Goal: Information Seeking & Learning: Learn about a topic

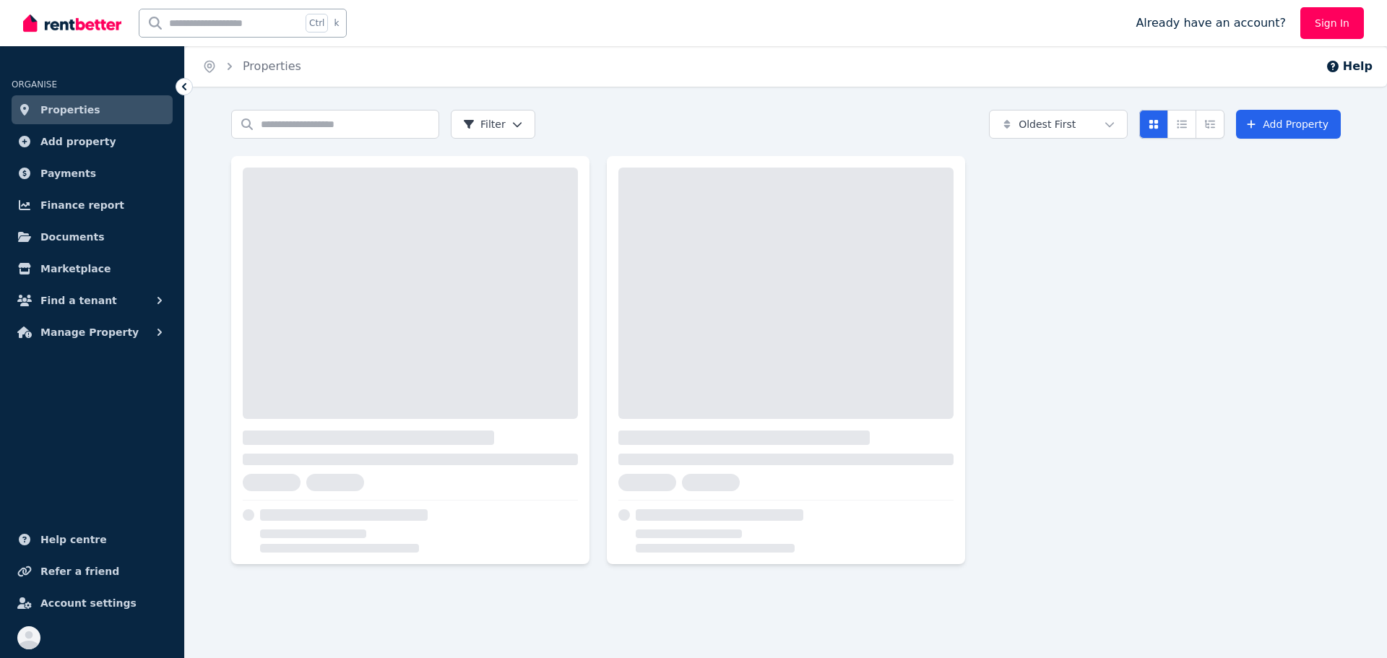
click at [77, 240] on span "Documents" at bounding box center [72, 236] width 64 height 17
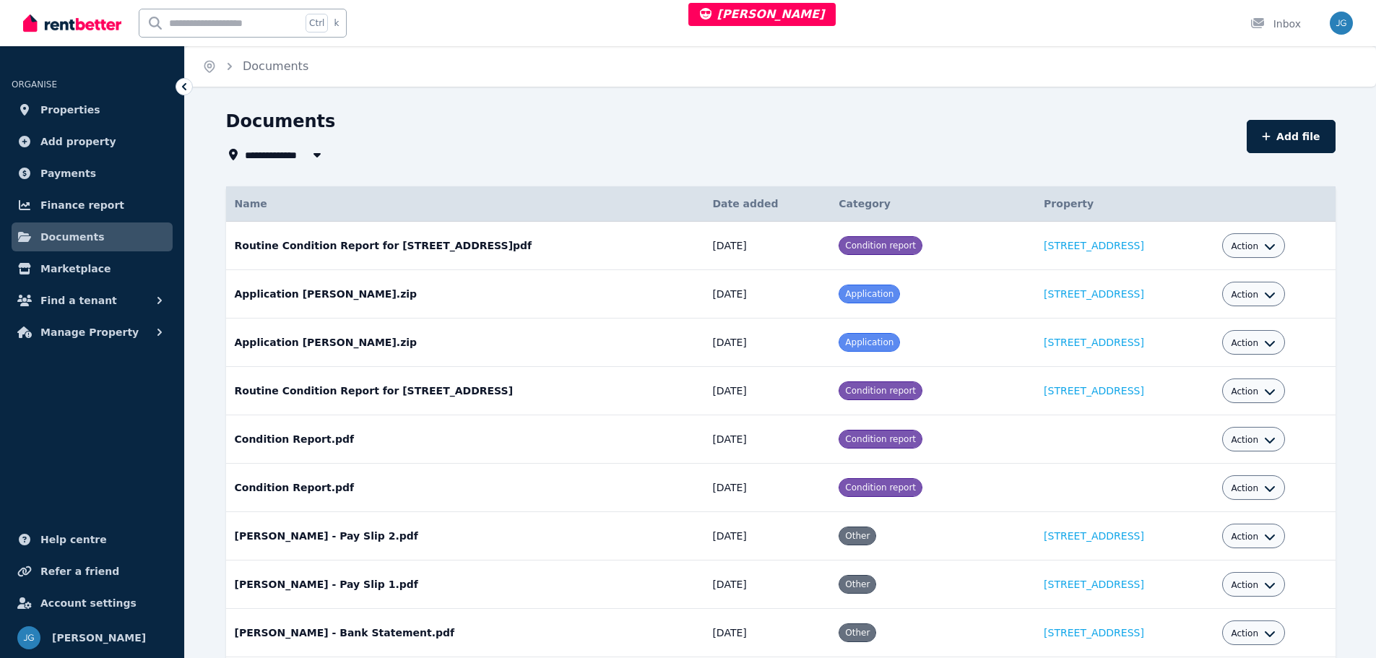
click at [84, 294] on span "Find a tenant" at bounding box center [78, 300] width 77 height 17
click at [64, 446] on span "Manage Property" at bounding box center [89, 450] width 98 height 17
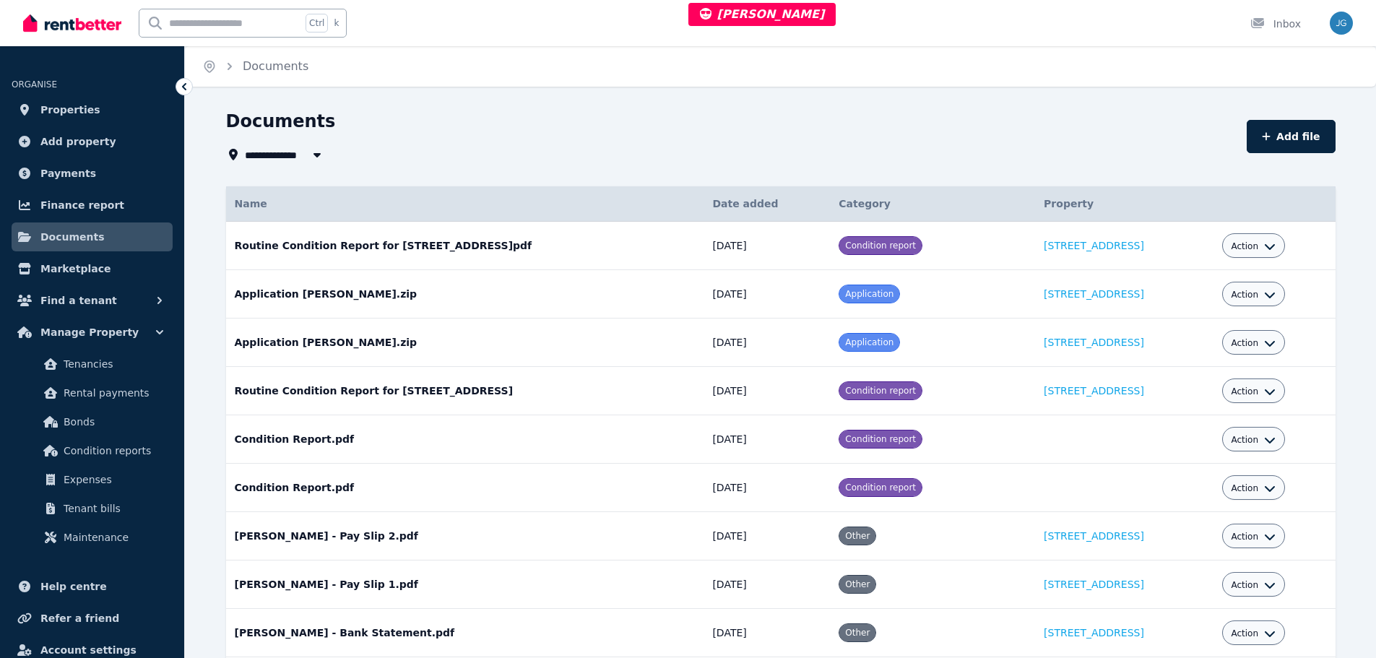
click at [76, 483] on span "Expenses" at bounding box center [113, 479] width 98 height 17
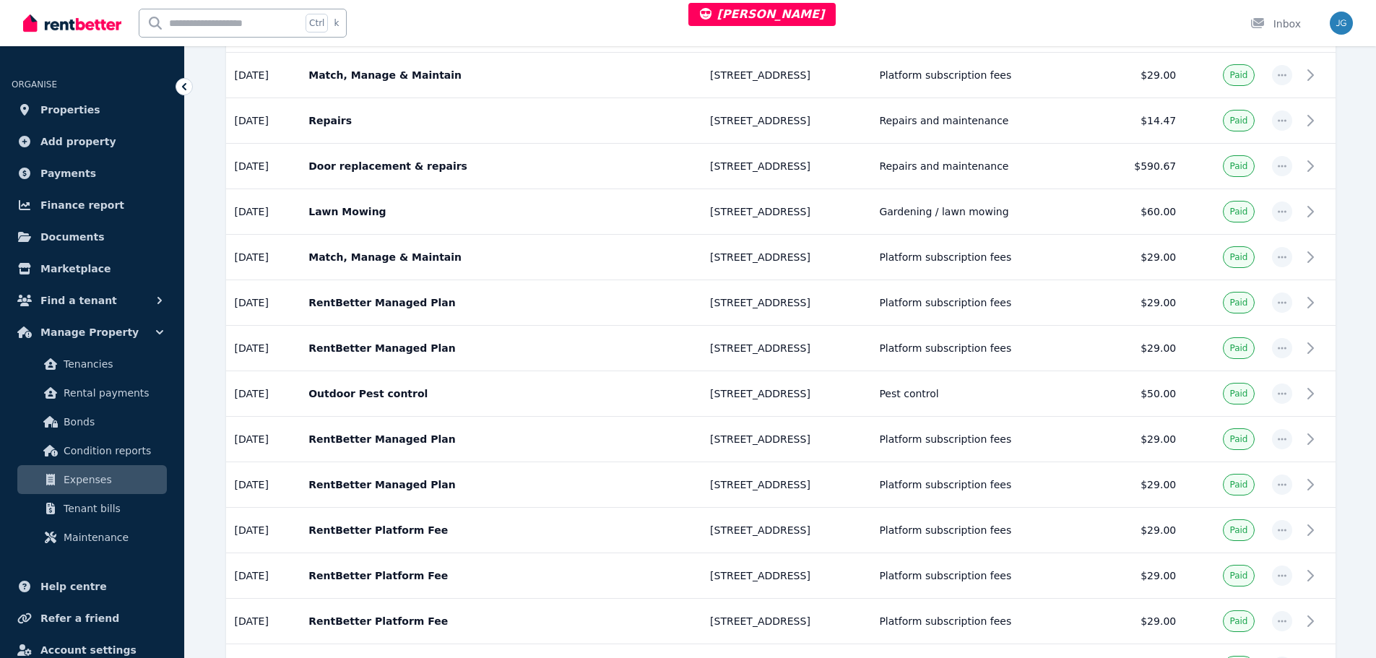
scroll to position [506, 0]
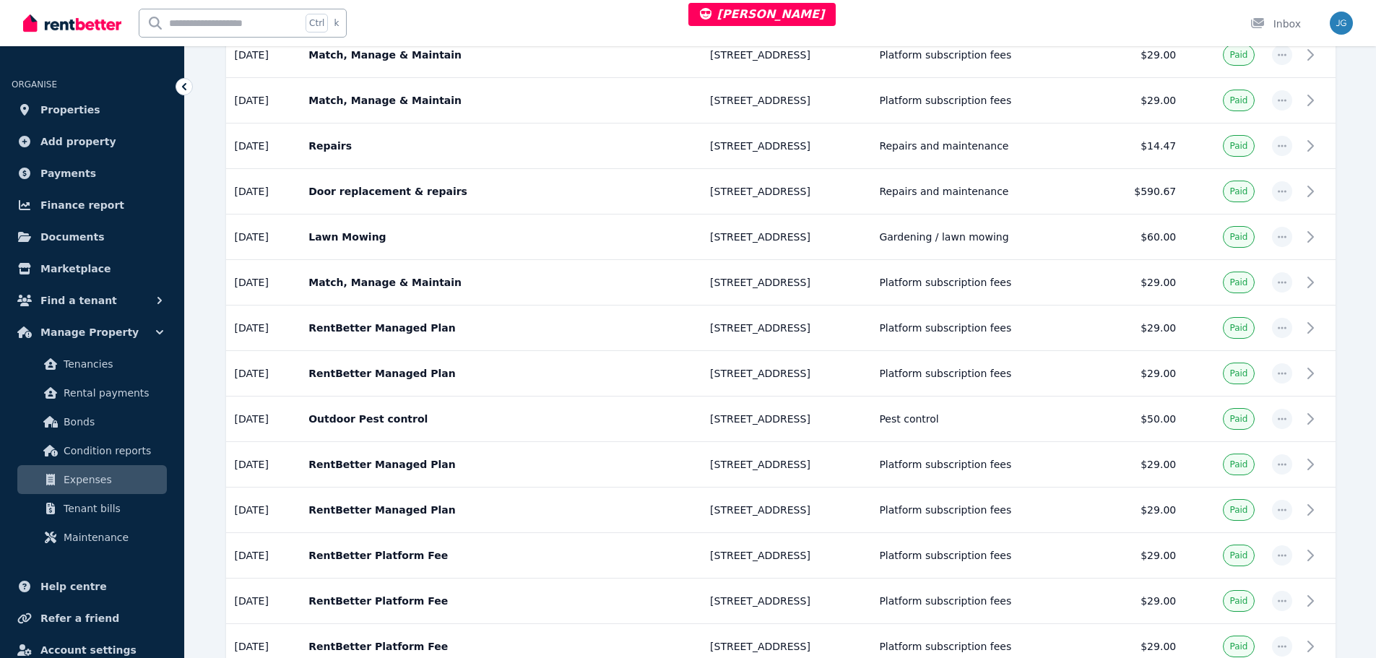
click at [152, 515] on span "Tenant bills" at bounding box center [113, 508] width 98 height 17
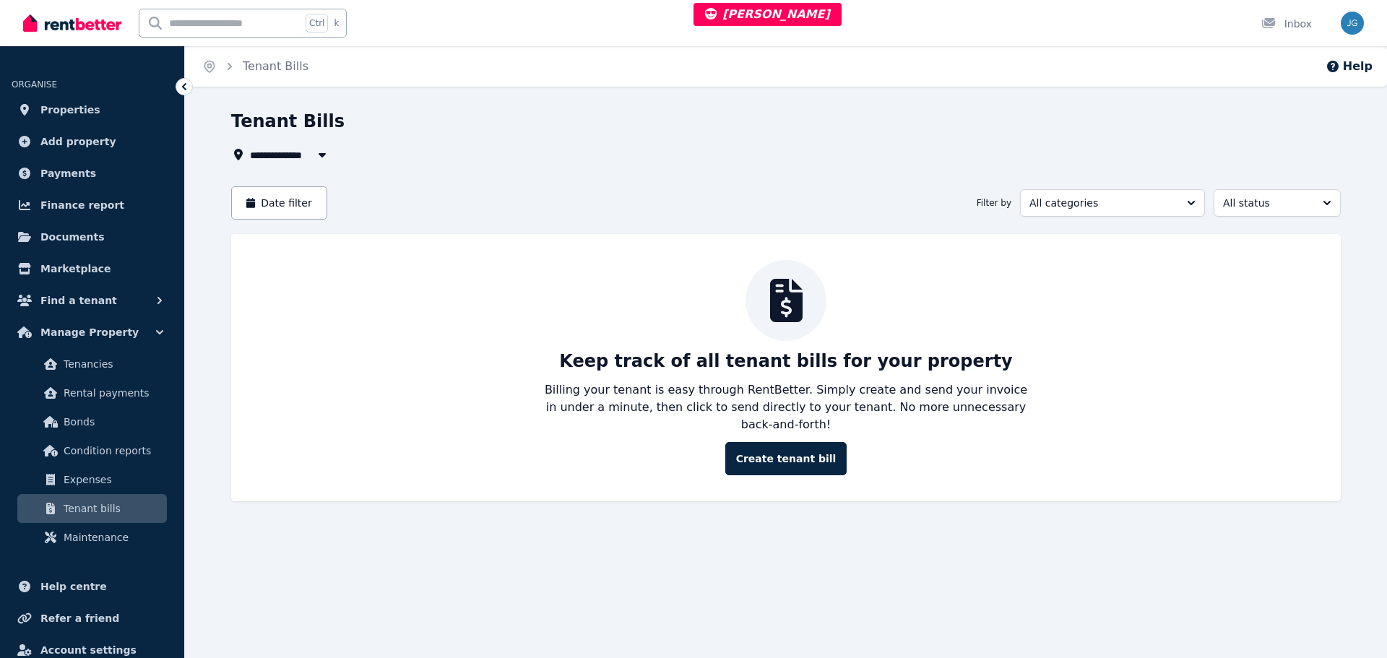
click at [82, 327] on span "Manage Property" at bounding box center [89, 332] width 98 height 17
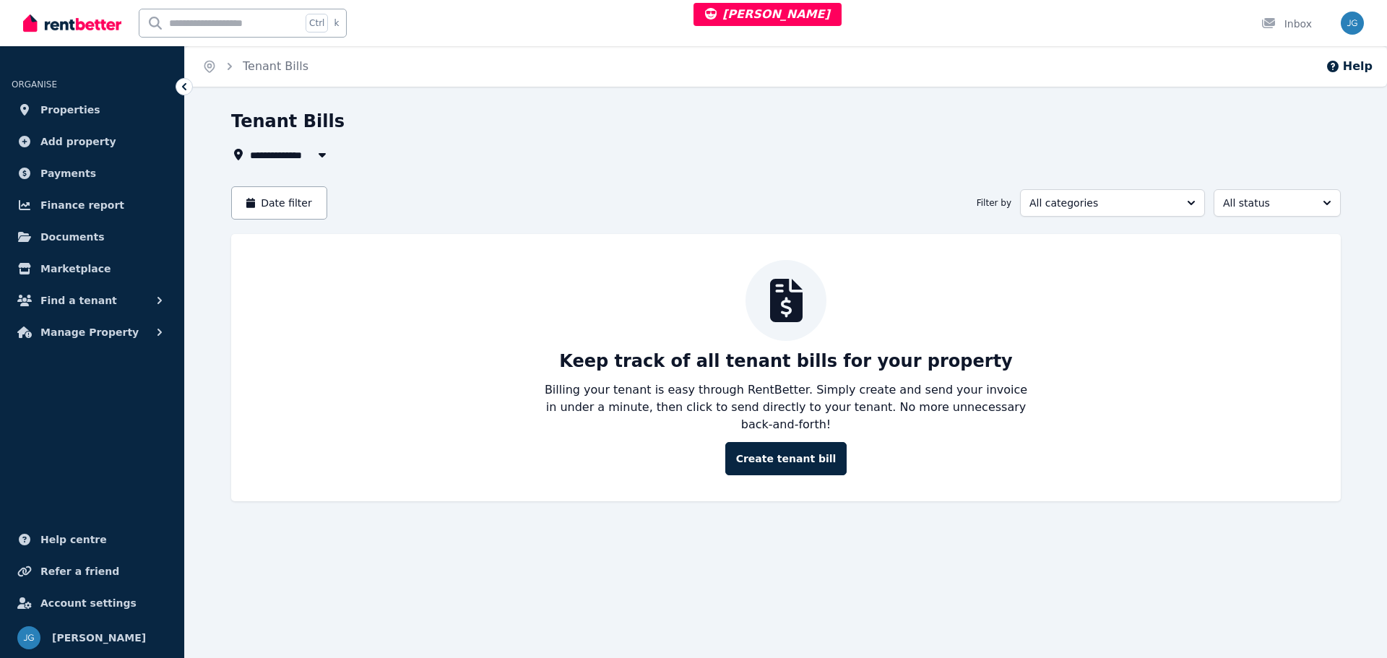
click at [82, 327] on span "Manage Property" at bounding box center [89, 332] width 98 height 17
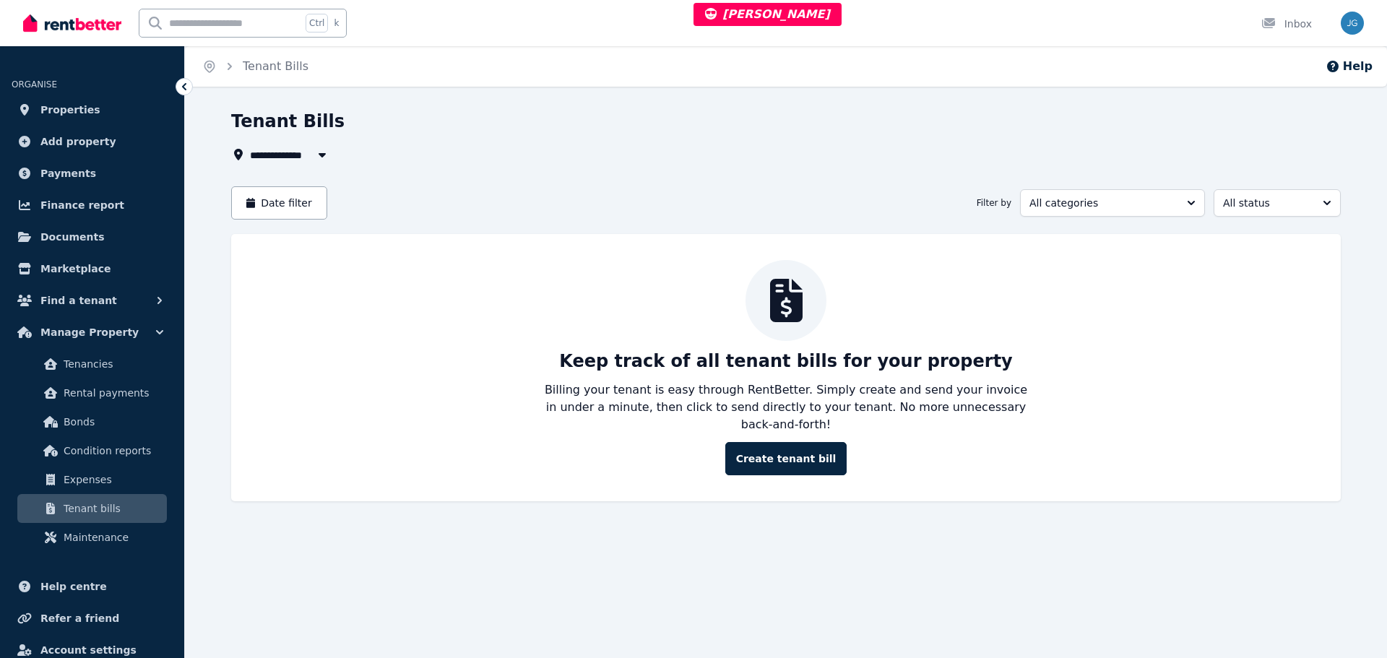
click at [85, 363] on span "Tenancies" at bounding box center [113, 363] width 98 height 17
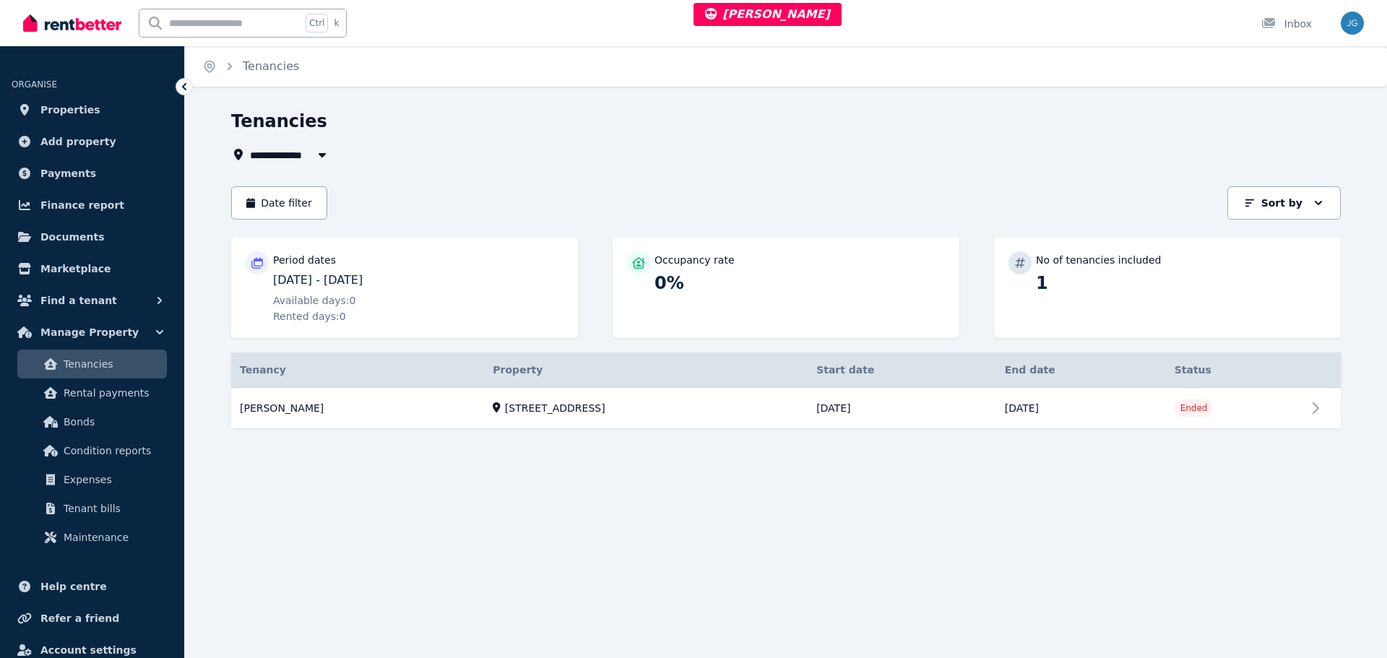
click at [106, 199] on span "Finance report" at bounding box center [82, 205] width 84 height 17
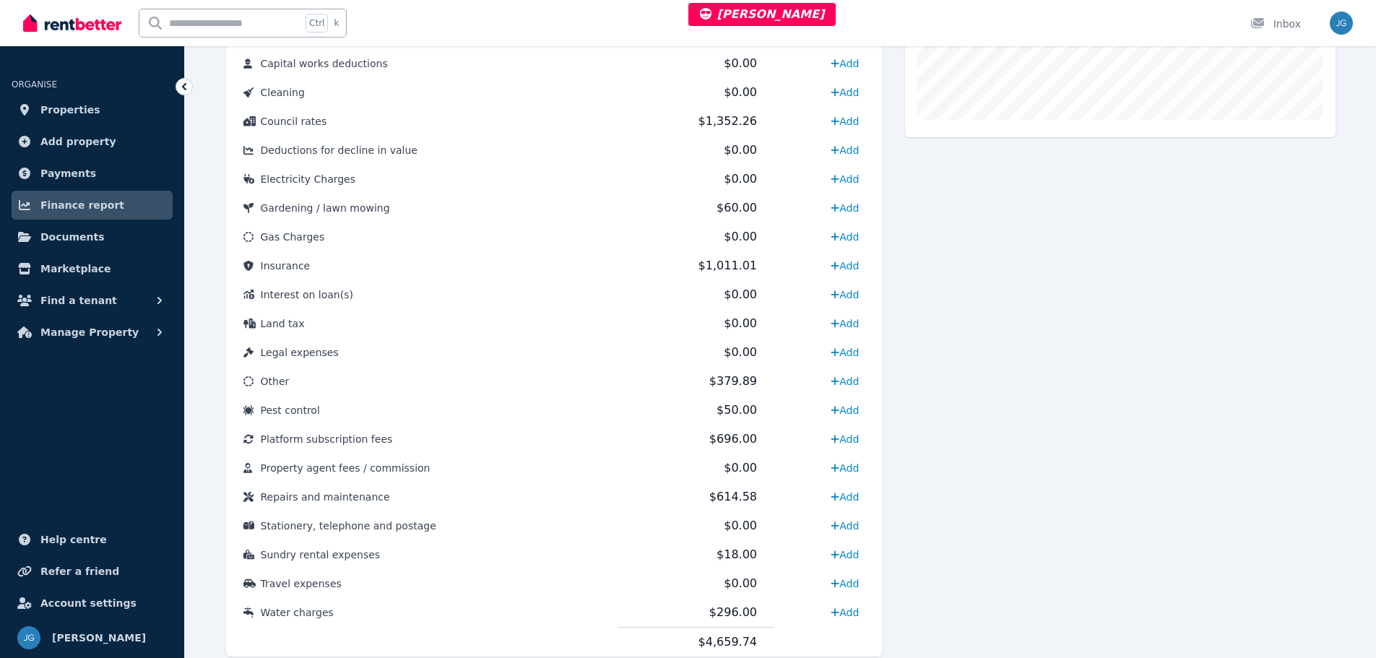
scroll to position [535, 0]
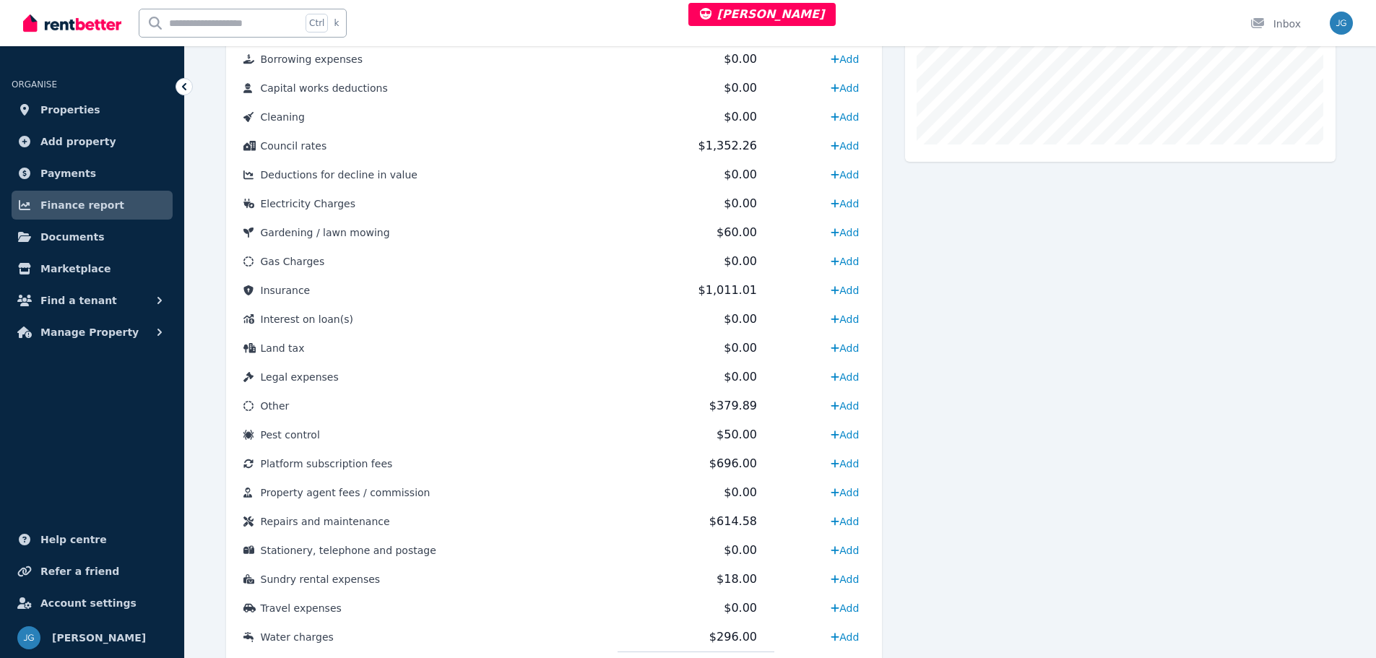
click at [683, 409] on td "$379.89" at bounding box center [696, 406] width 157 height 29
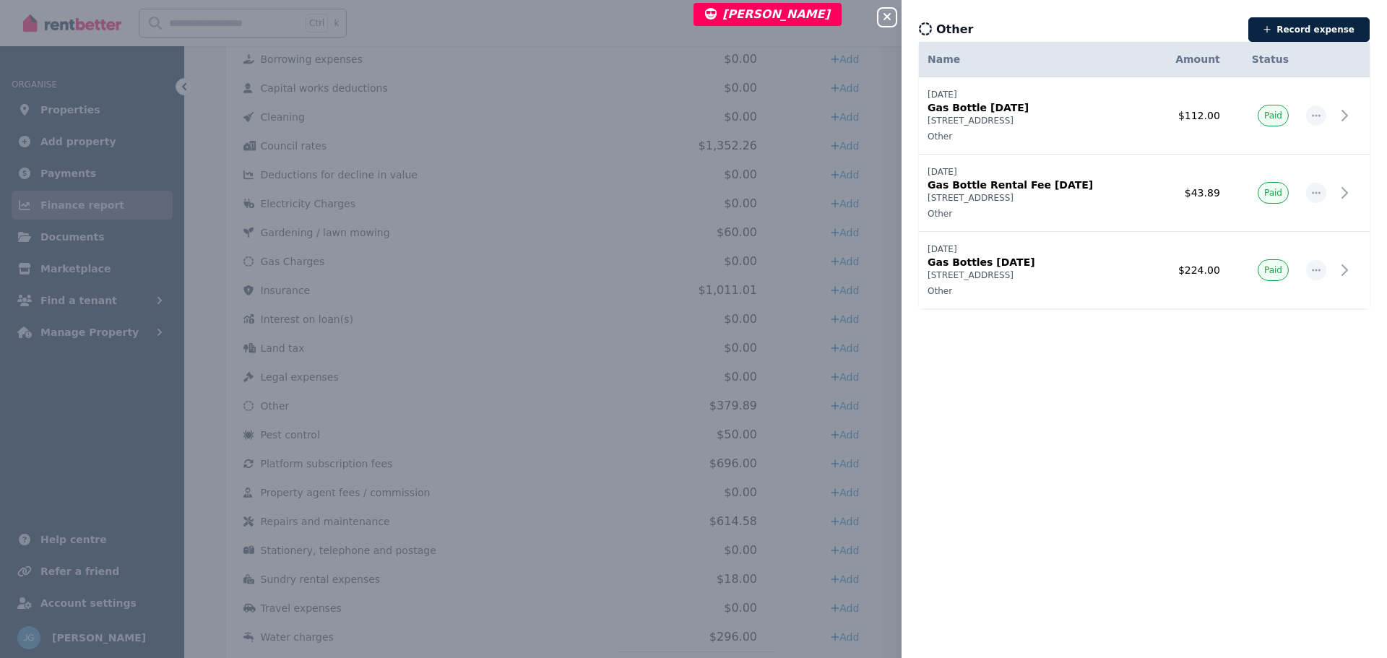
click at [881, 15] on icon "button" at bounding box center [886, 17] width 17 height 12
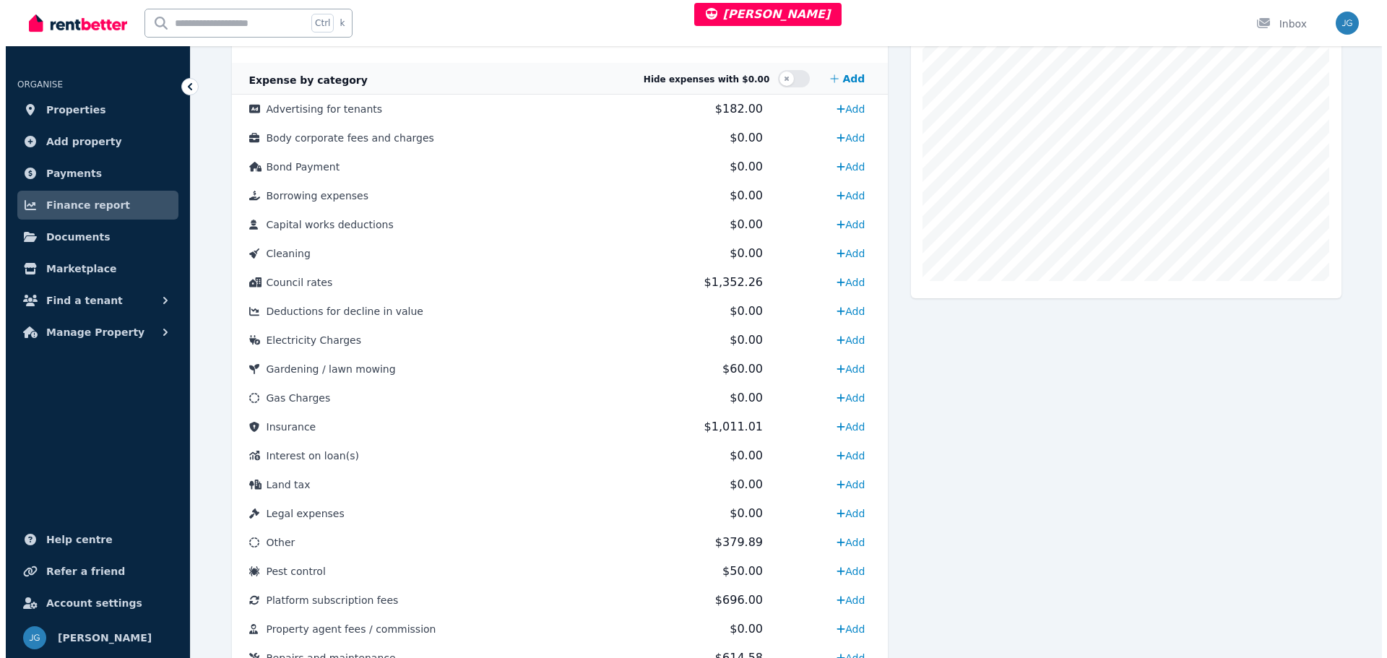
scroll to position [433, 0]
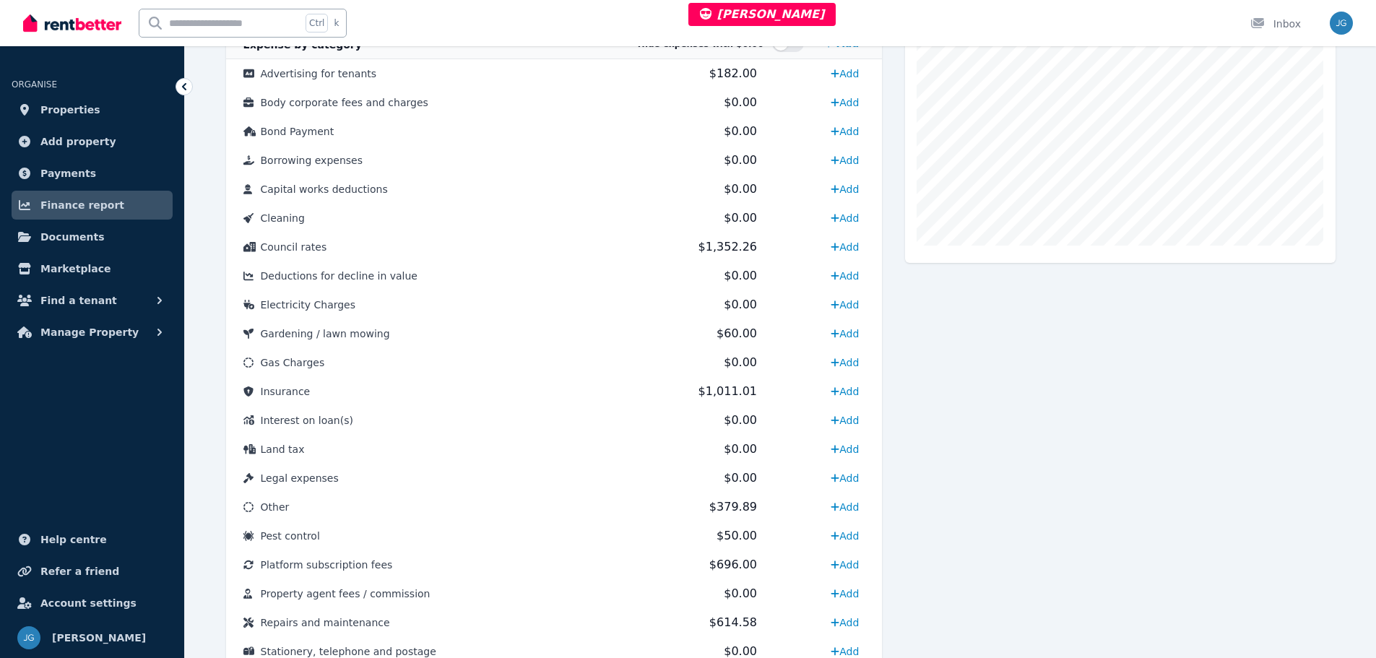
click at [595, 558] on td "Platform subscription fees" at bounding box center [422, 565] width 392 height 29
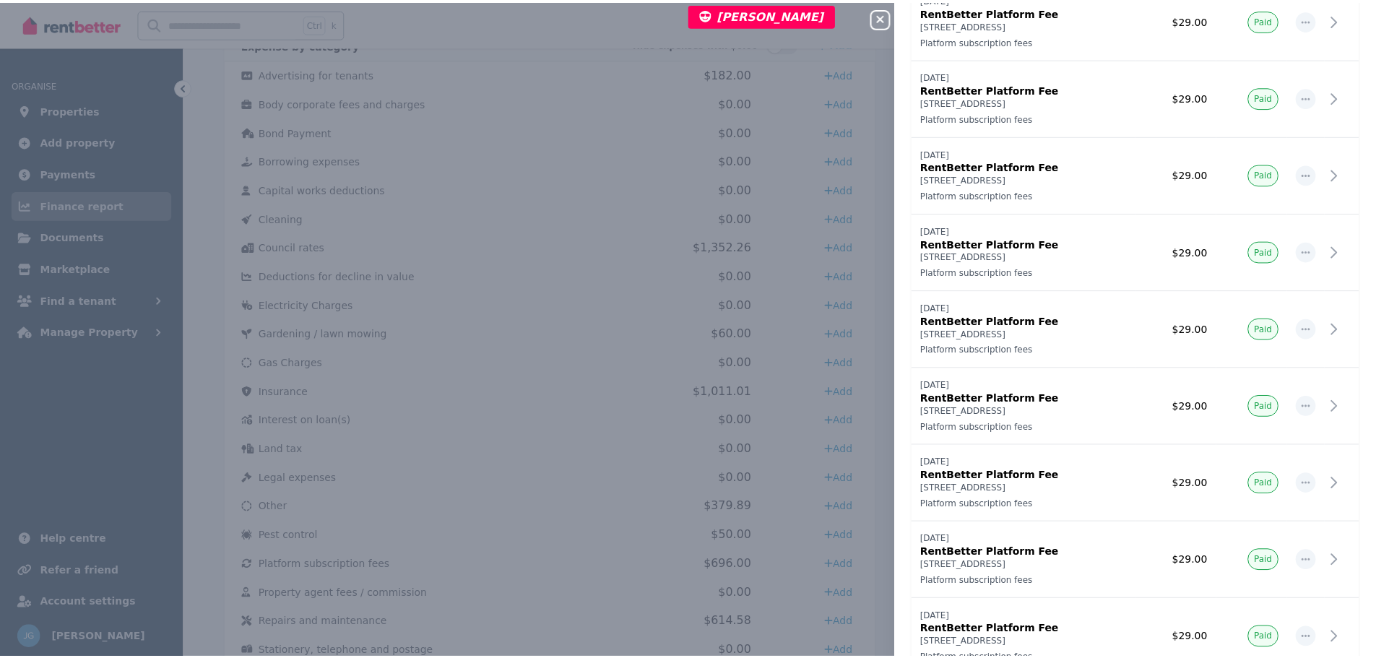
scroll to position [1173, 0]
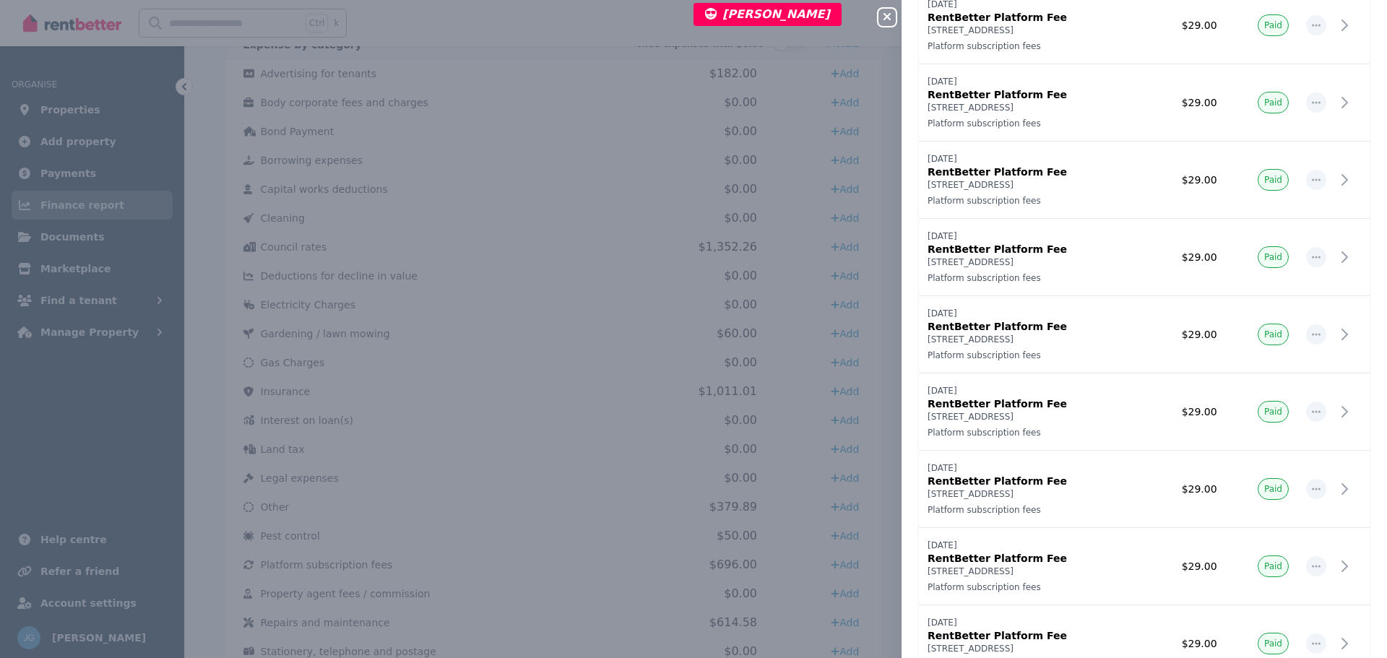
click at [887, 17] on icon "button" at bounding box center [887, 16] width 7 height 7
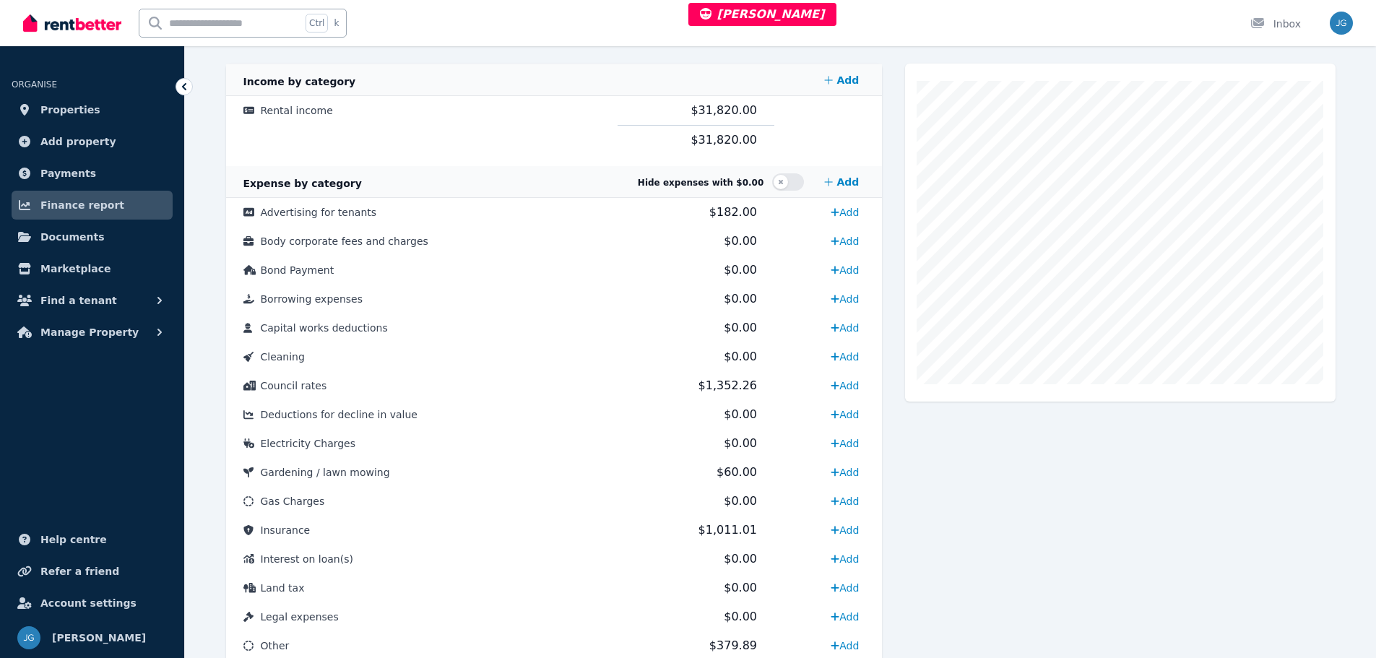
scroll to position [289, 0]
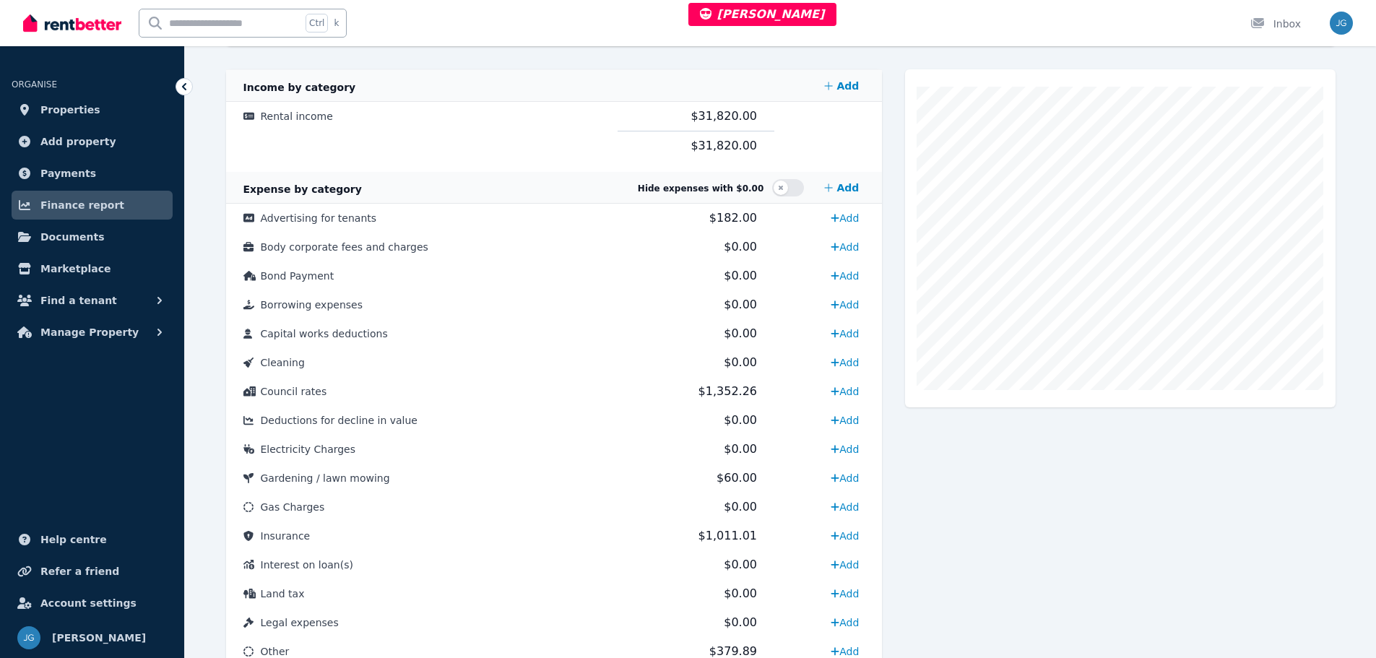
click at [569, 223] on td "Advertising for tenants" at bounding box center [422, 218] width 392 height 29
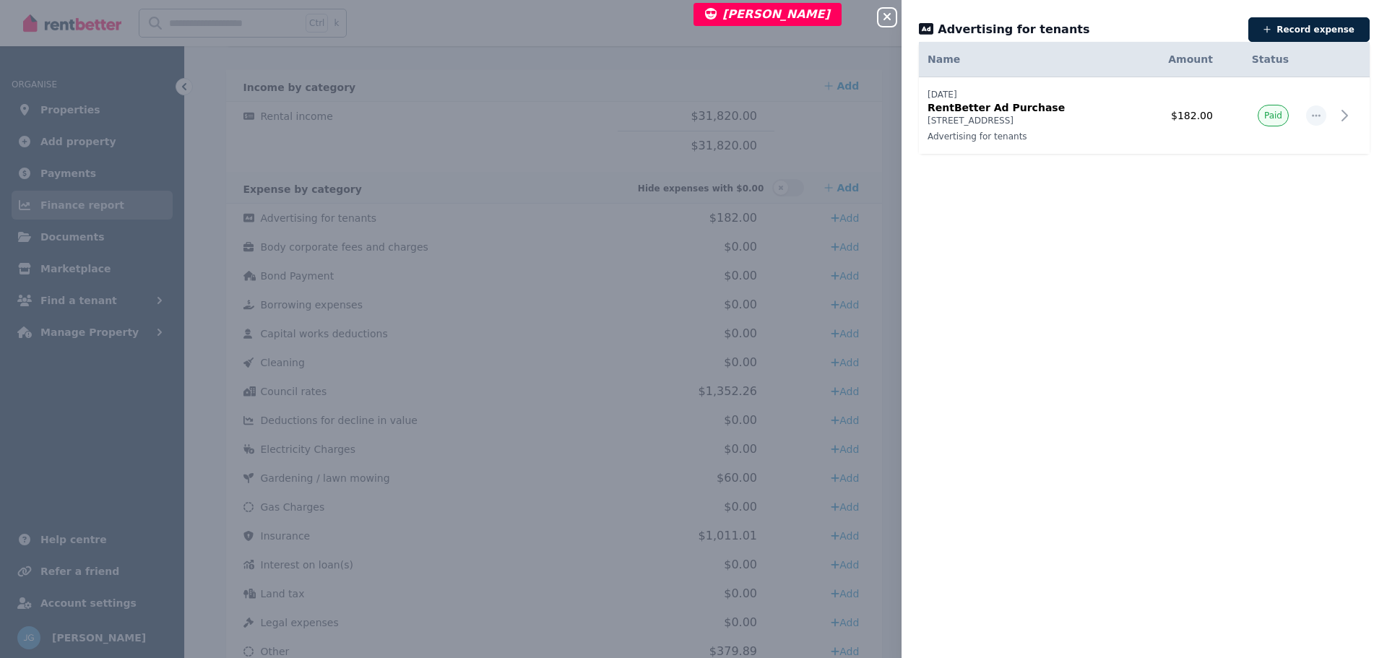
click at [886, 11] on button "Close panel" at bounding box center [886, 17] width 17 height 17
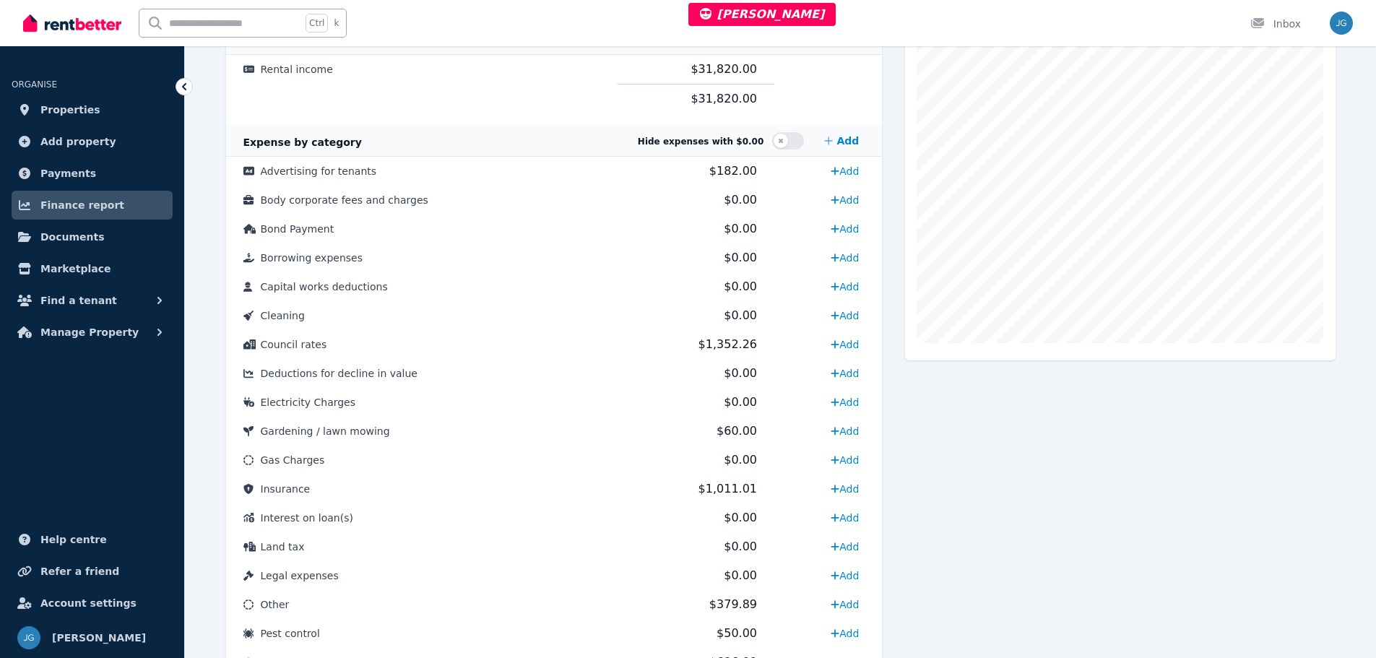
scroll to position [361, 0]
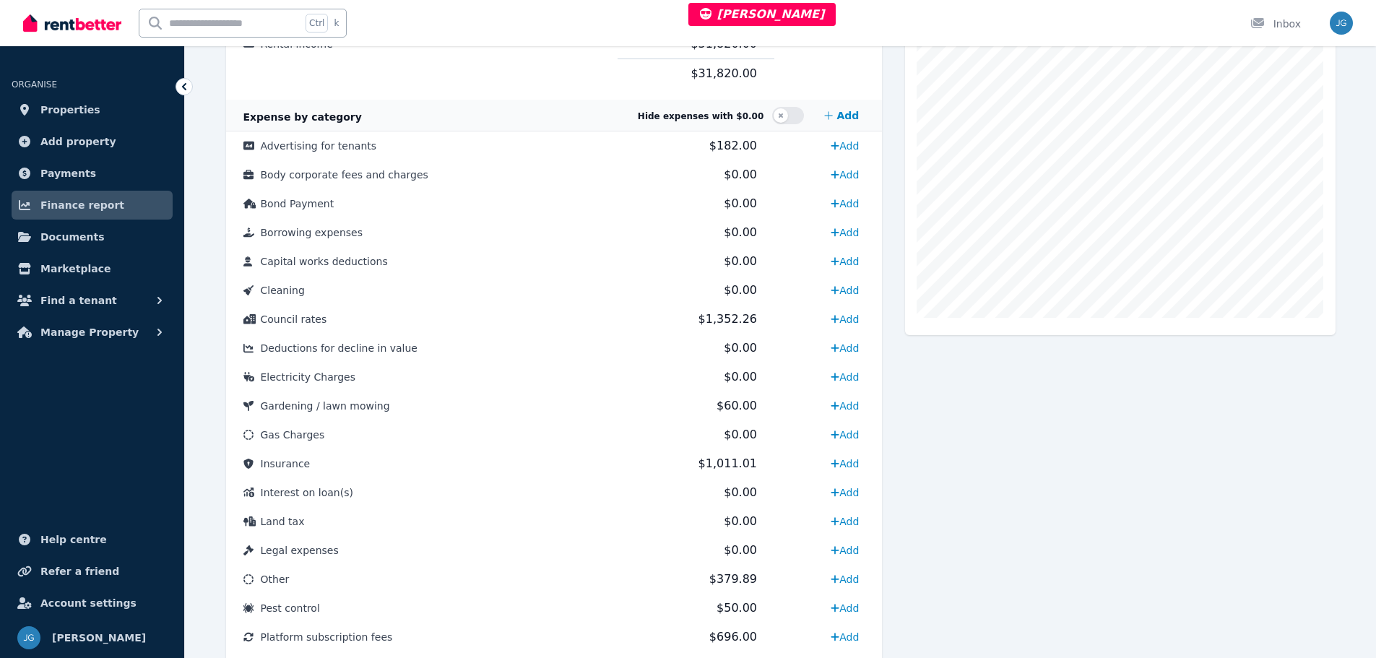
click at [637, 324] on td "$1,352.26" at bounding box center [696, 319] width 157 height 29
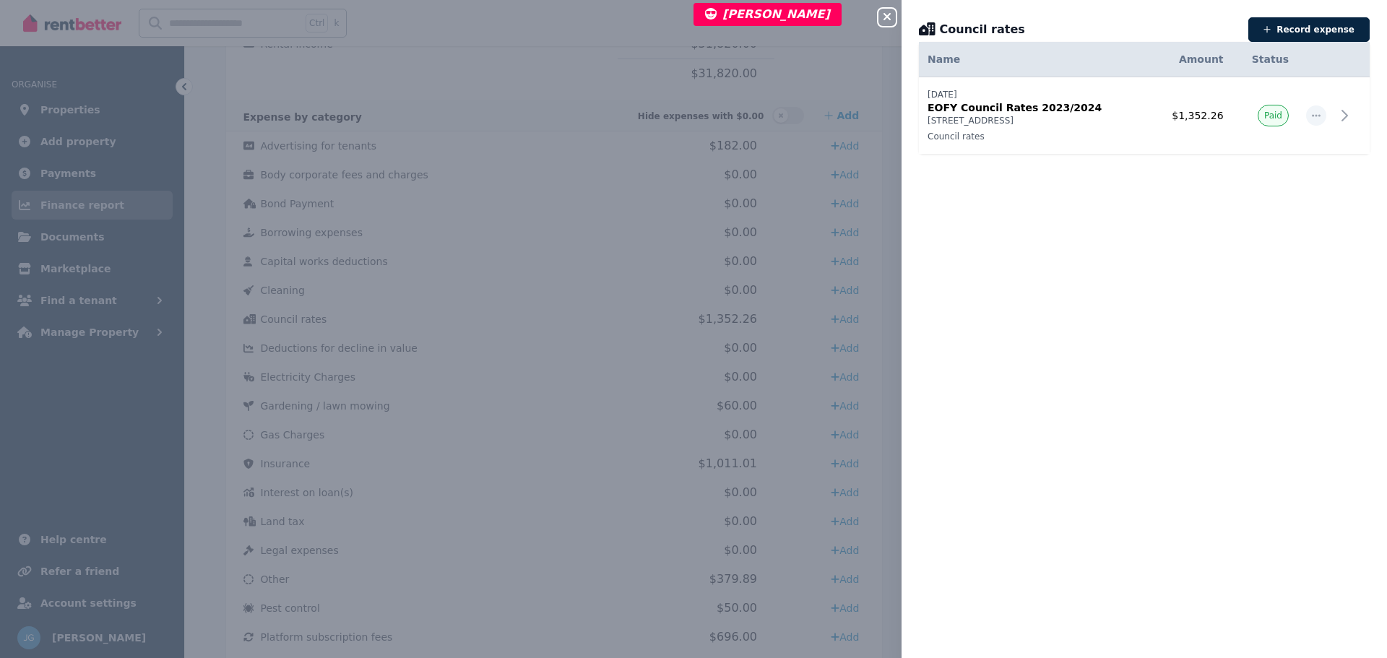
click at [876, 19] on div "Close panel Council rates Record expense Date Name Address Category Amount Stat…" at bounding box center [693, 329] width 1387 height 658
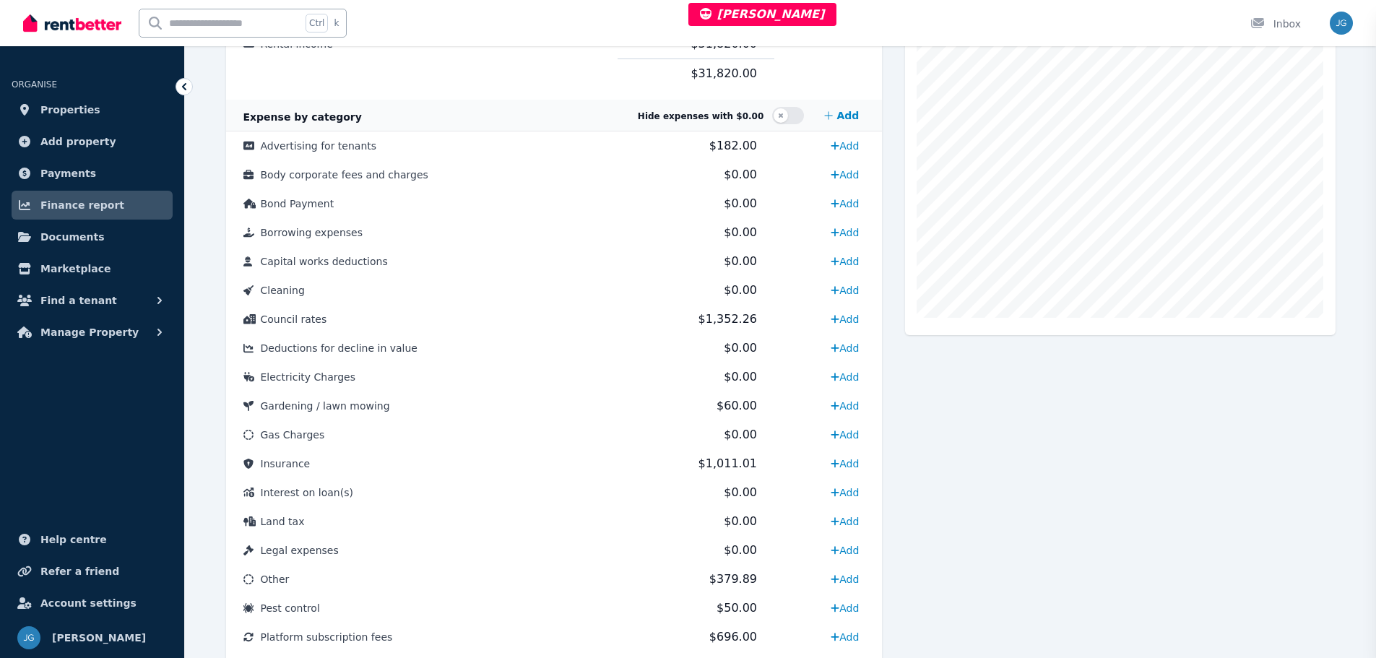
click at [886, 22] on div "Close panel Keep track of all your expenses Track all your property expenses an…" at bounding box center [688, 329] width 1376 height 658
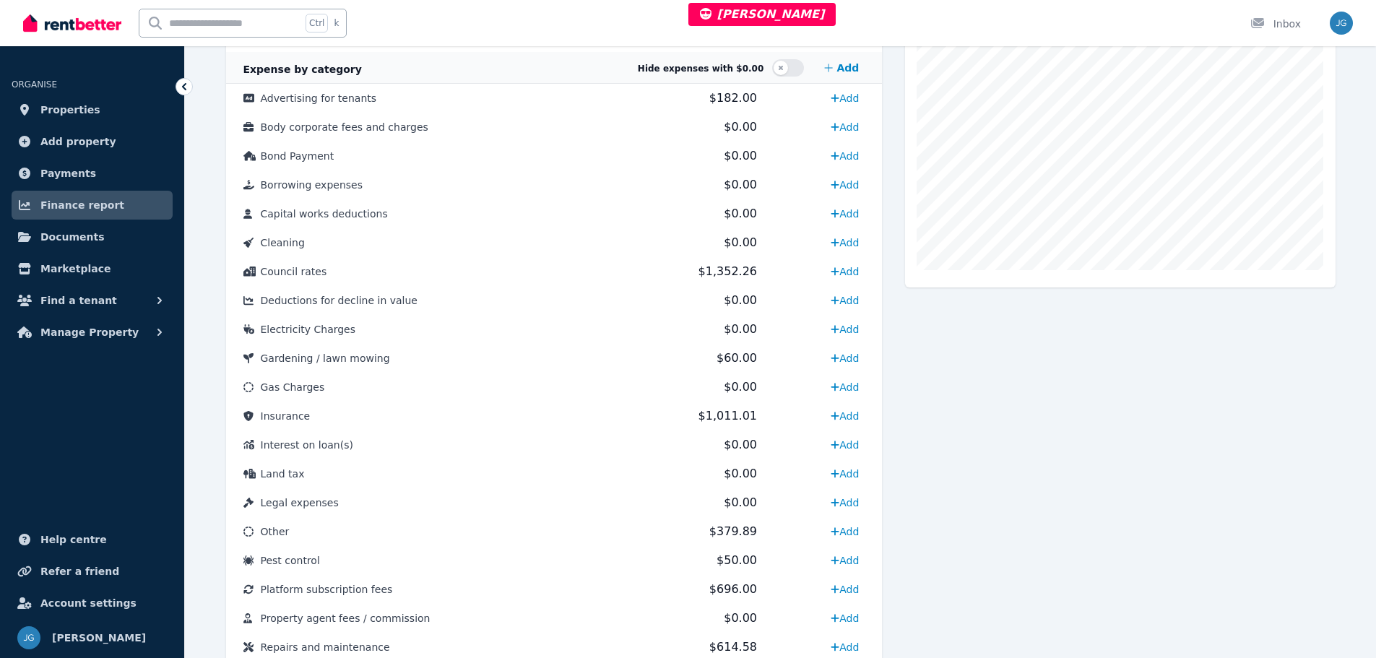
scroll to position [433, 0]
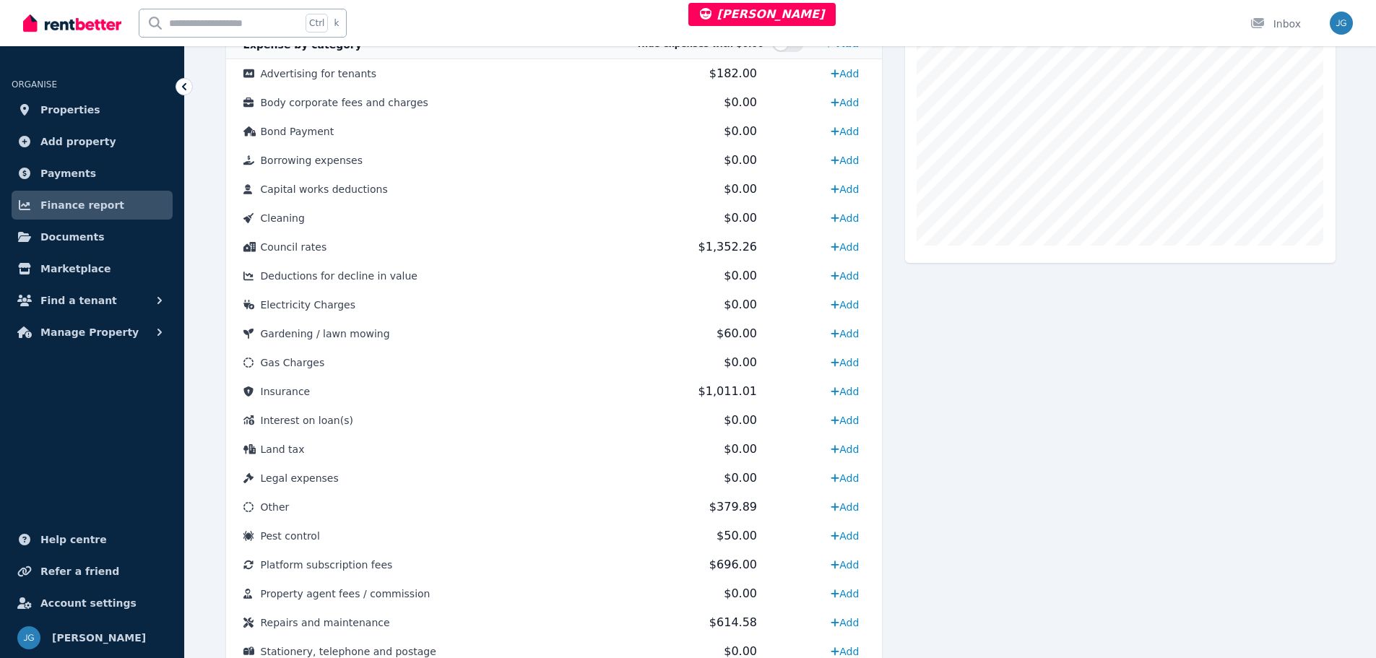
click at [546, 389] on td "Insurance" at bounding box center [422, 391] width 392 height 29
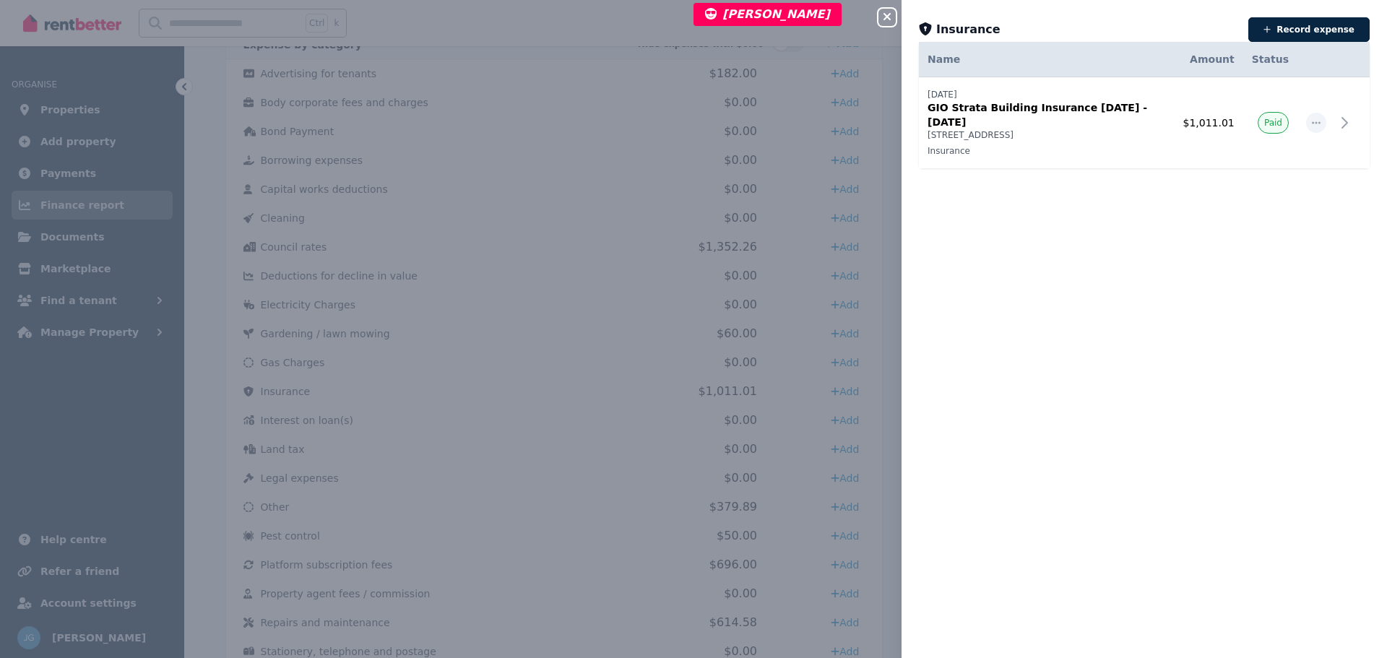
click at [891, 18] on icon "button" at bounding box center [886, 17] width 17 height 12
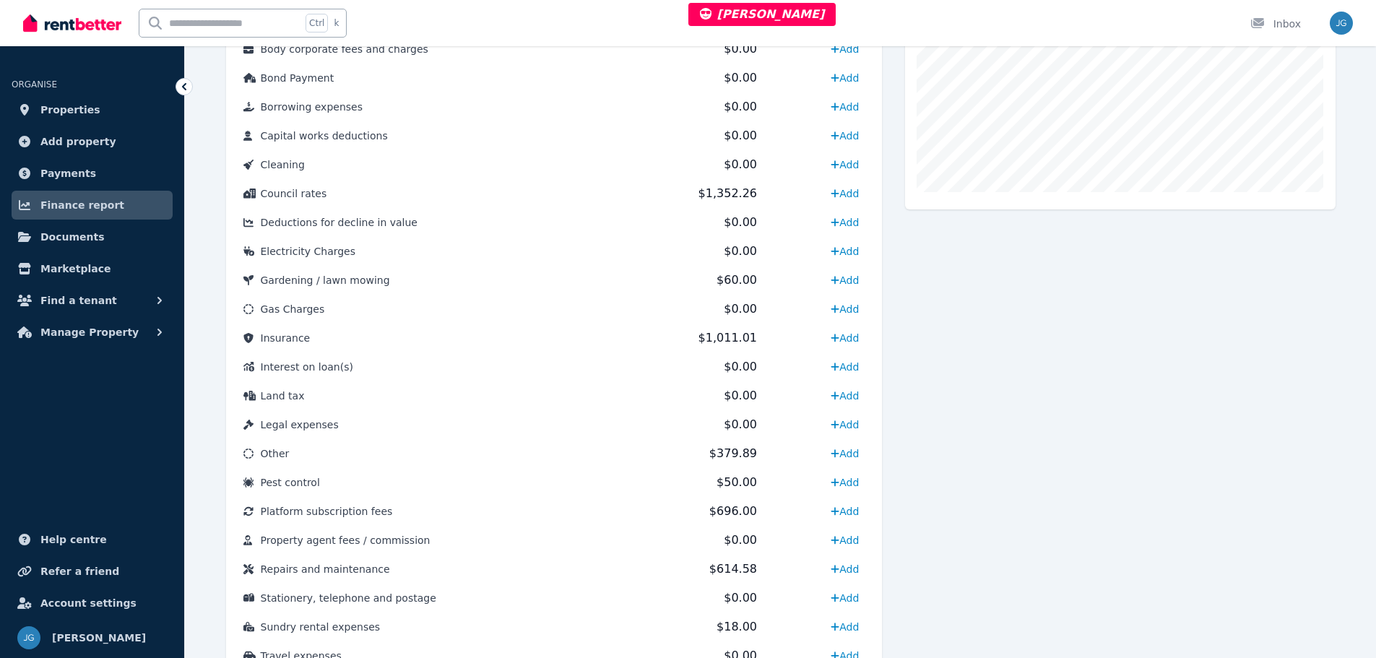
scroll to position [506, 0]
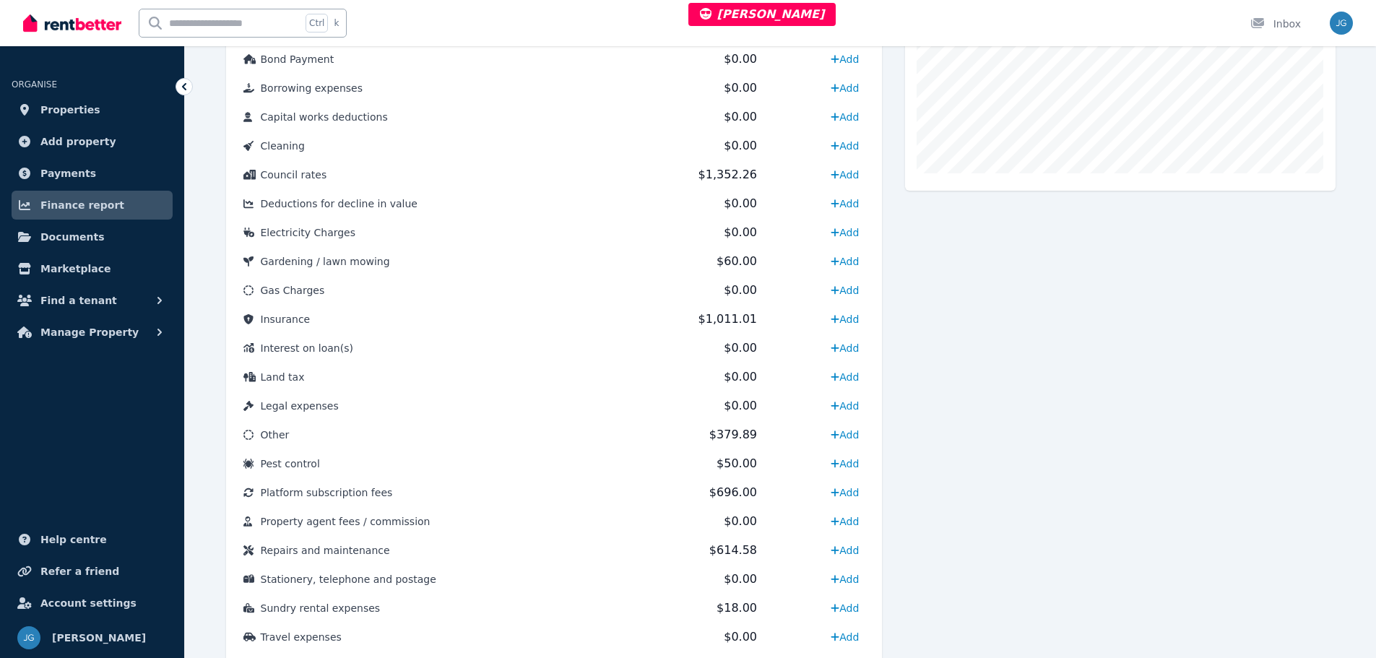
click at [557, 319] on td "Insurance" at bounding box center [422, 319] width 392 height 29
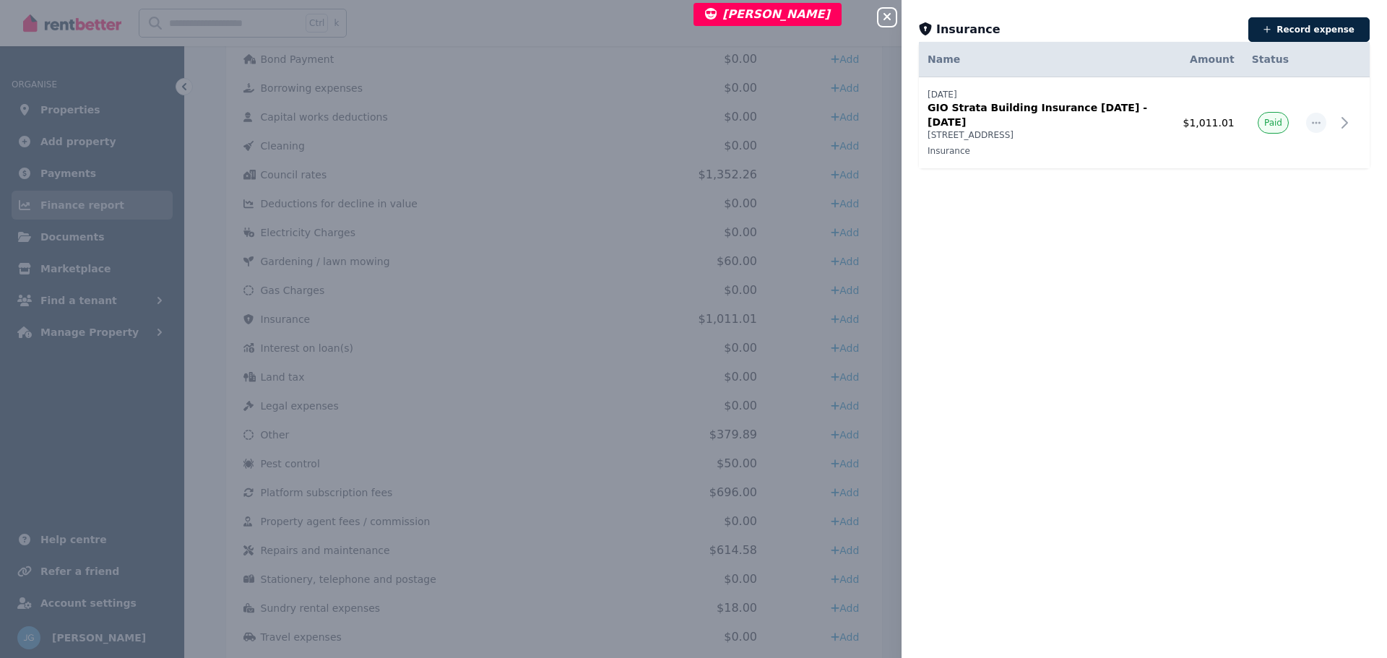
click at [886, 20] on icon "button" at bounding box center [887, 16] width 7 height 7
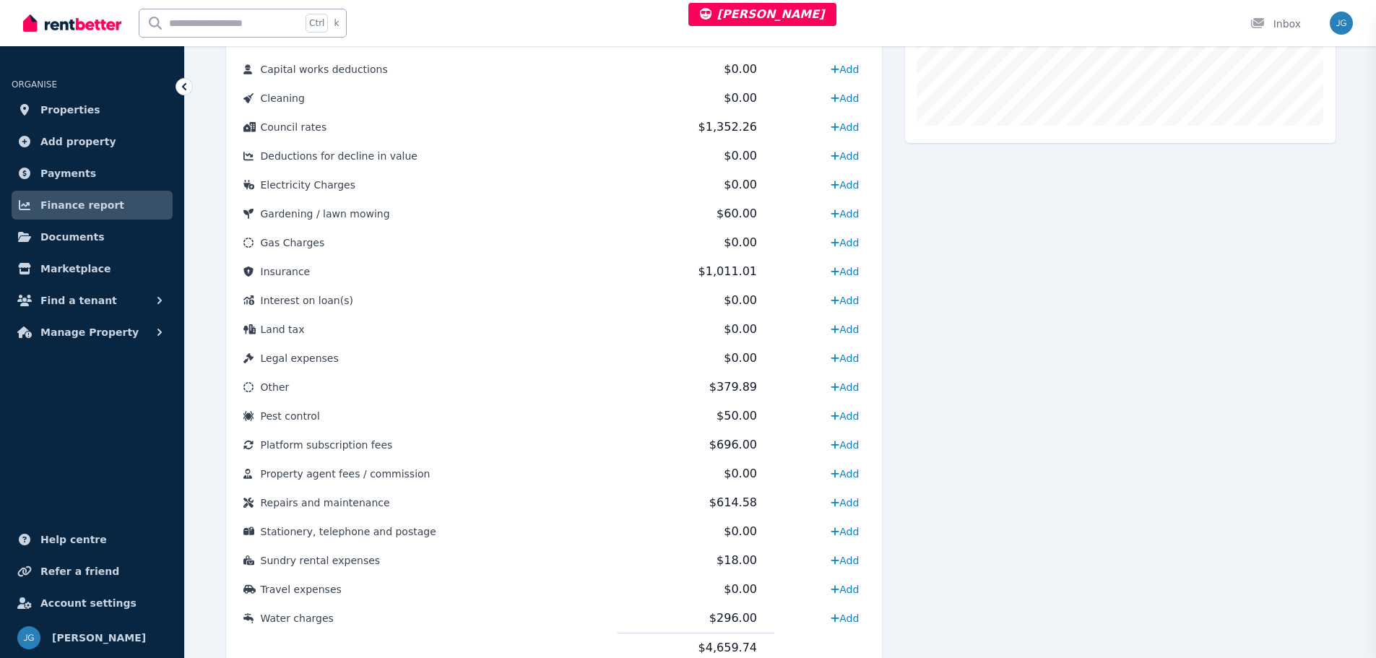
scroll to position [578, 0]
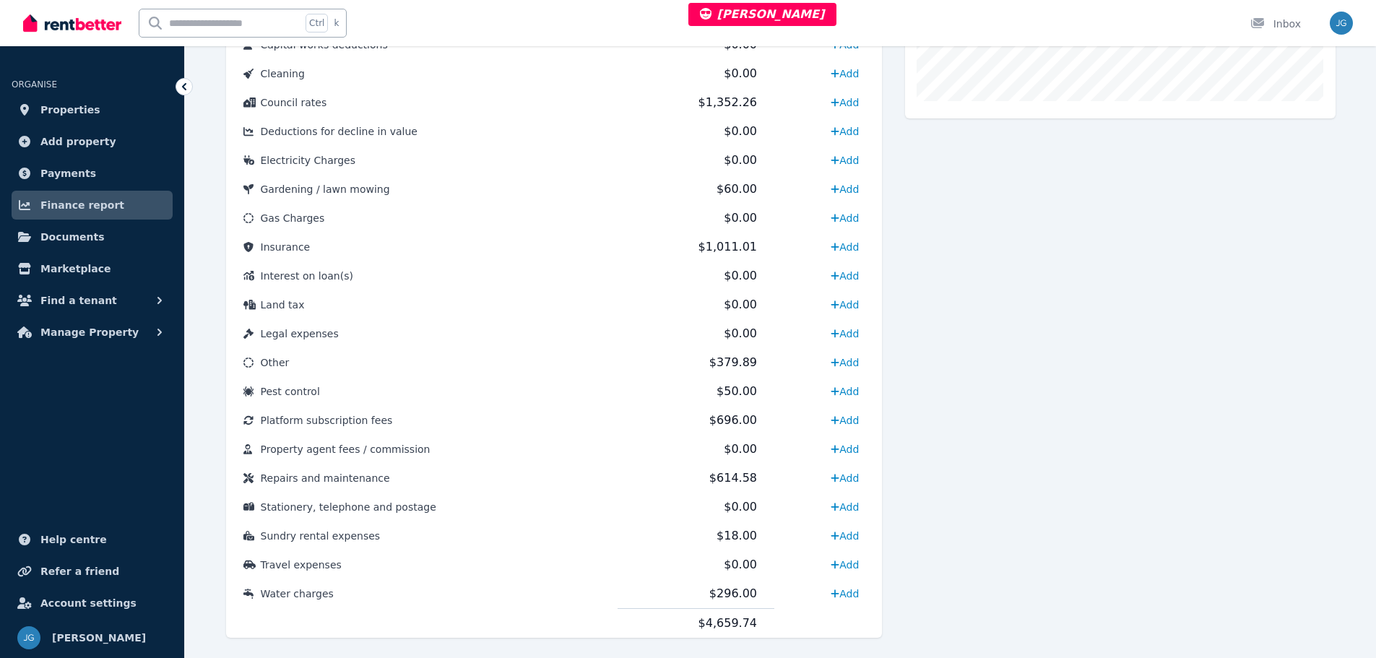
click at [603, 369] on td "Other" at bounding box center [422, 362] width 392 height 29
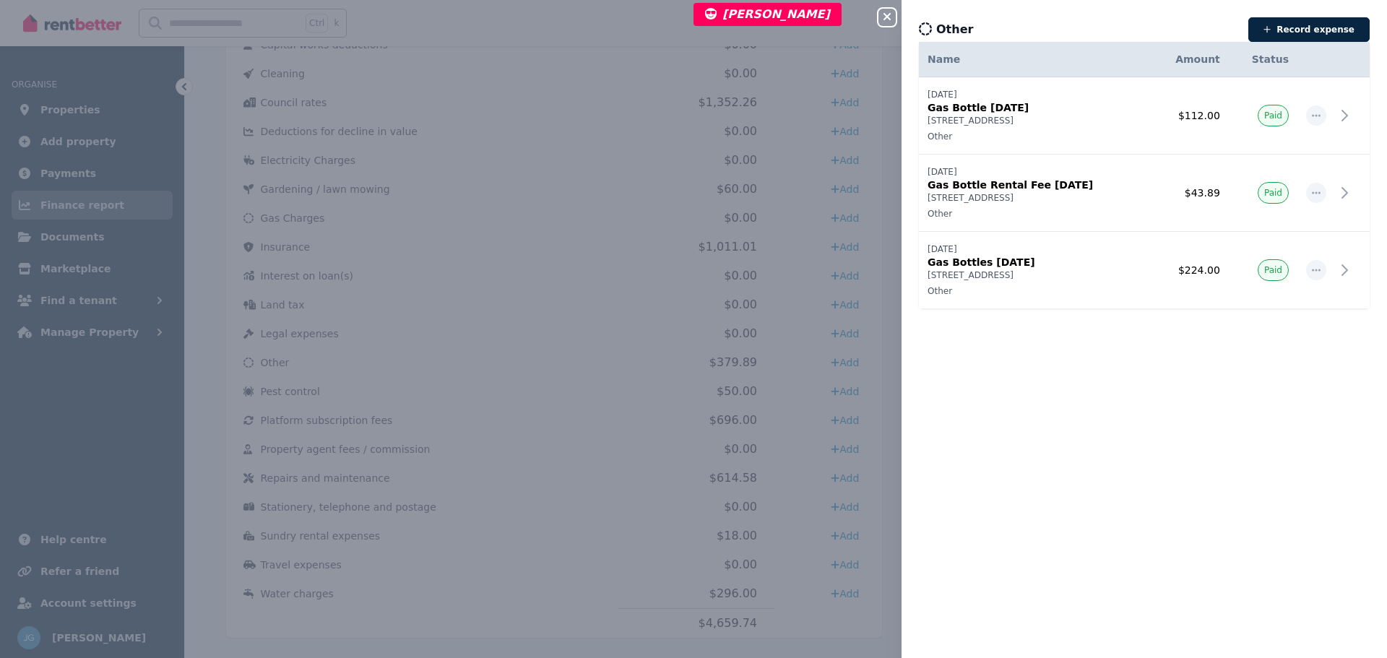
click at [887, 15] on icon "button" at bounding box center [886, 17] width 17 height 12
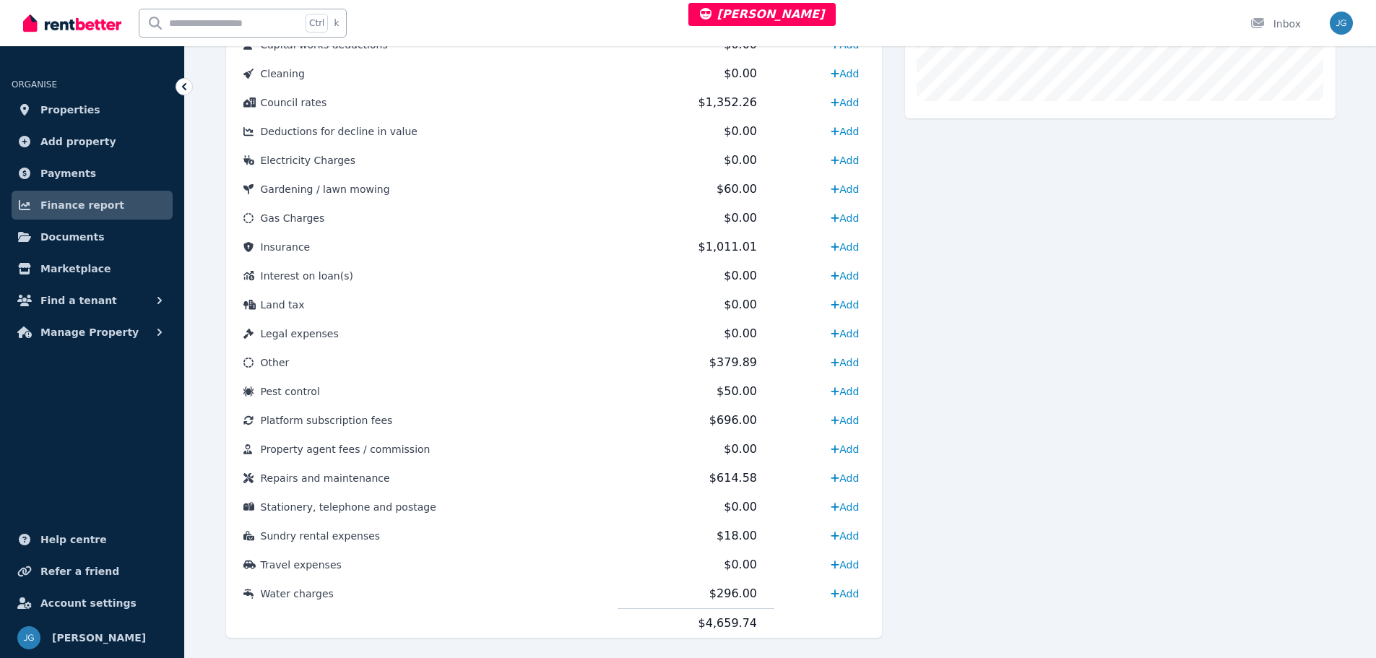
click at [597, 418] on td "Platform subscription fees" at bounding box center [422, 420] width 392 height 29
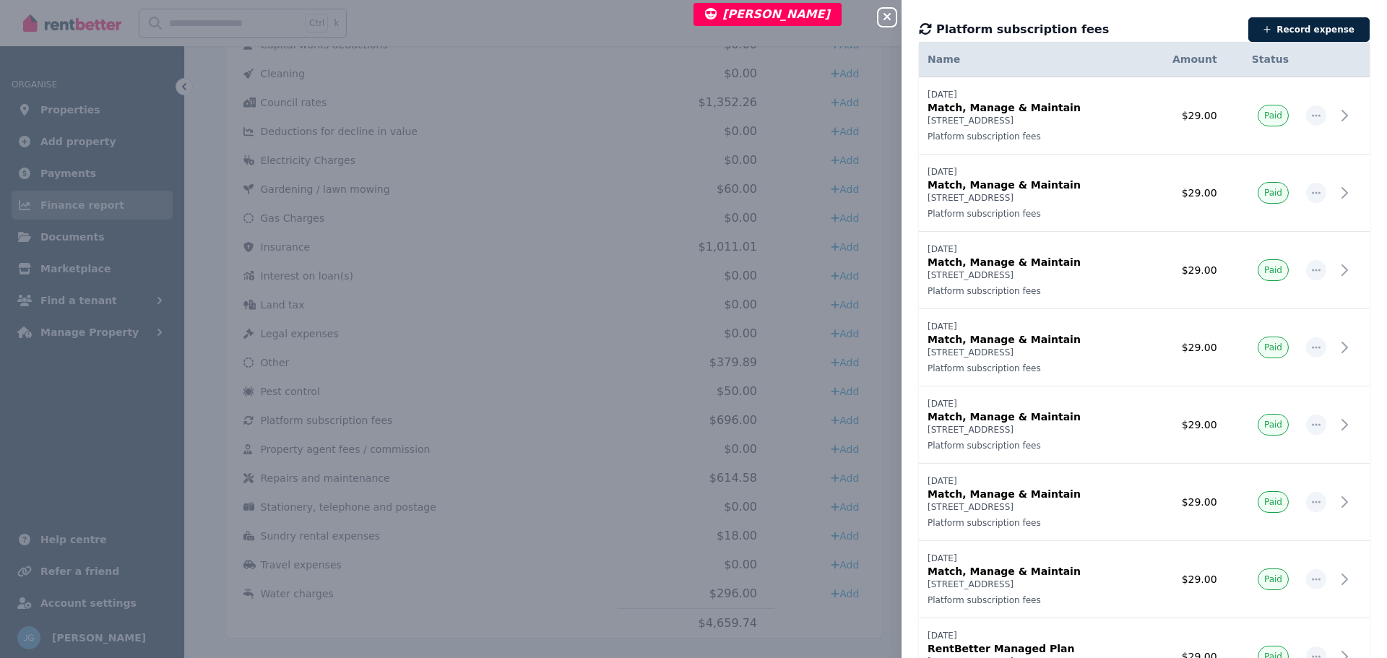
click at [899, 17] on div "Close panel" at bounding box center [892, 13] width 29 height 26
click at [888, 22] on icon "button" at bounding box center [886, 17] width 17 height 12
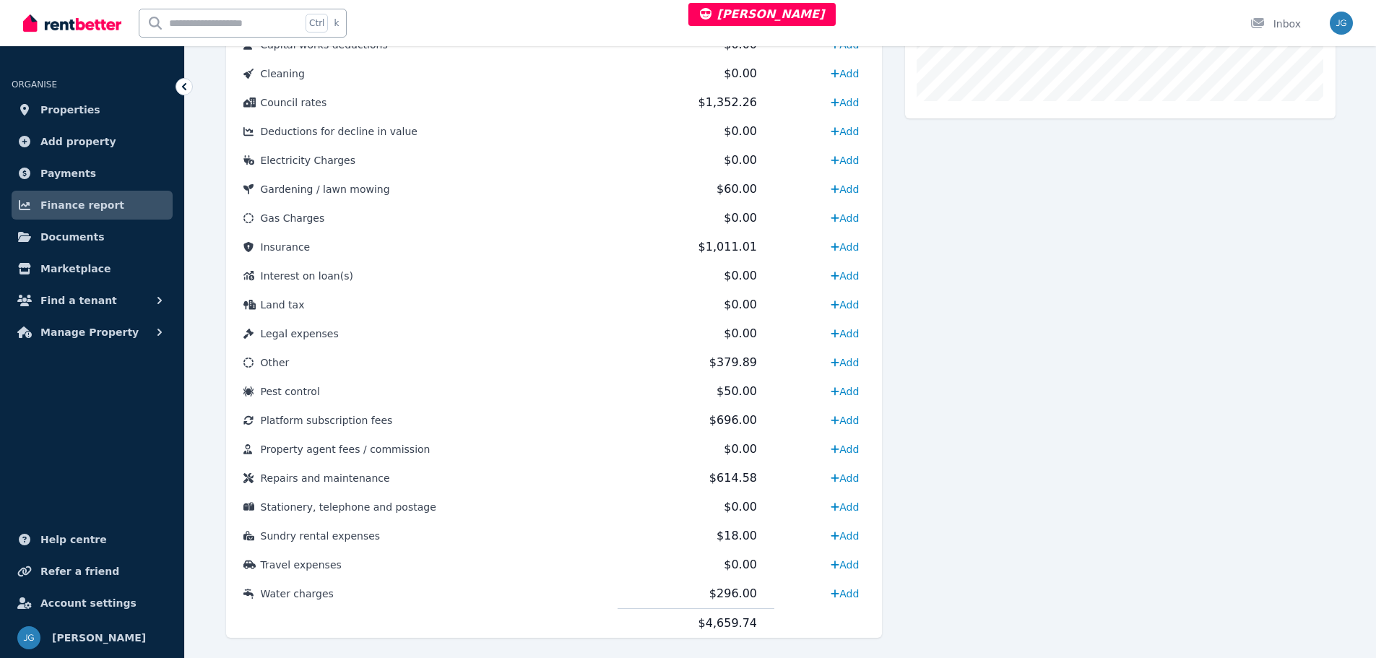
click at [608, 535] on td "Sundry rental expenses" at bounding box center [422, 536] width 392 height 29
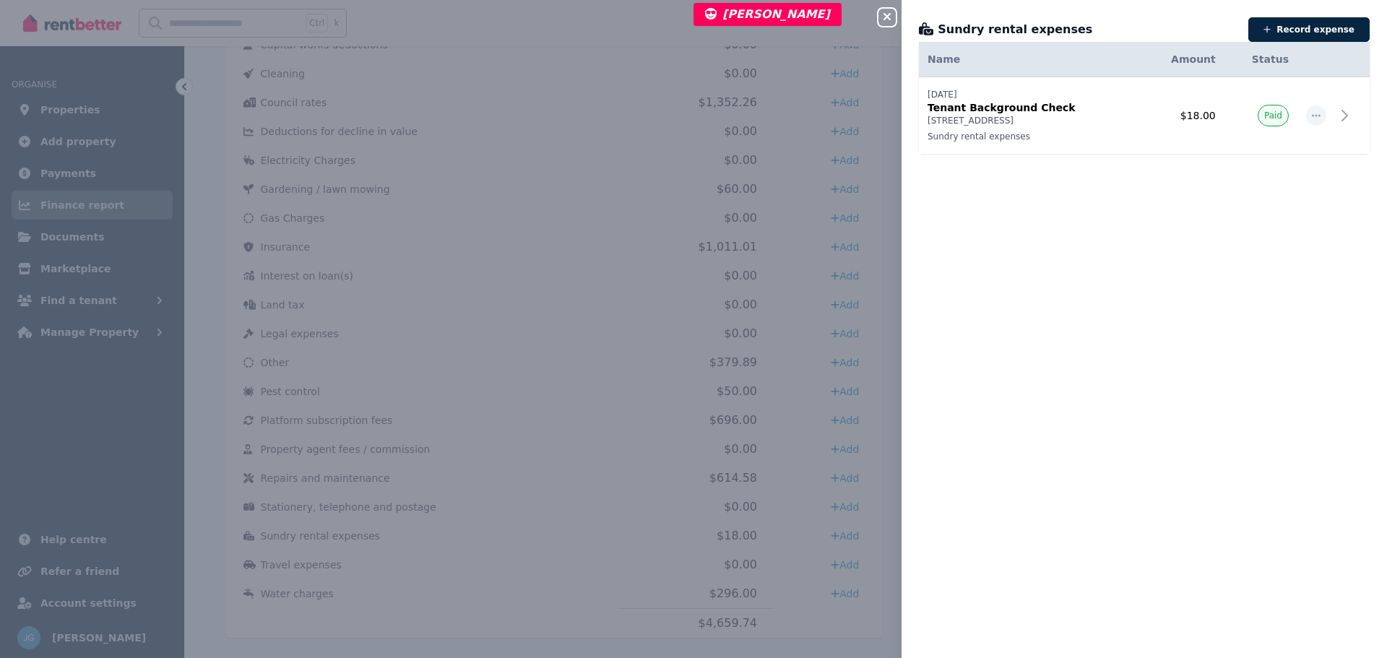
click at [889, 12] on icon "button" at bounding box center [886, 17] width 17 height 12
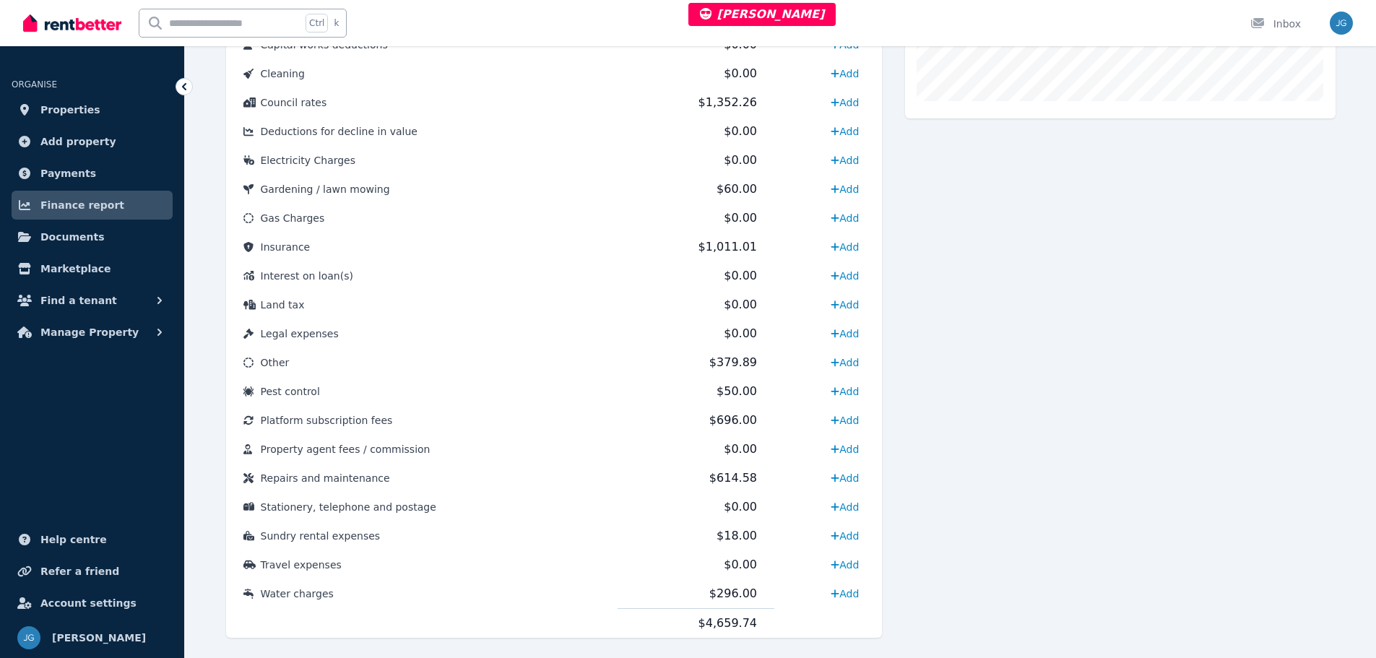
click at [564, 486] on td "Repairs and maintenance" at bounding box center [422, 478] width 392 height 29
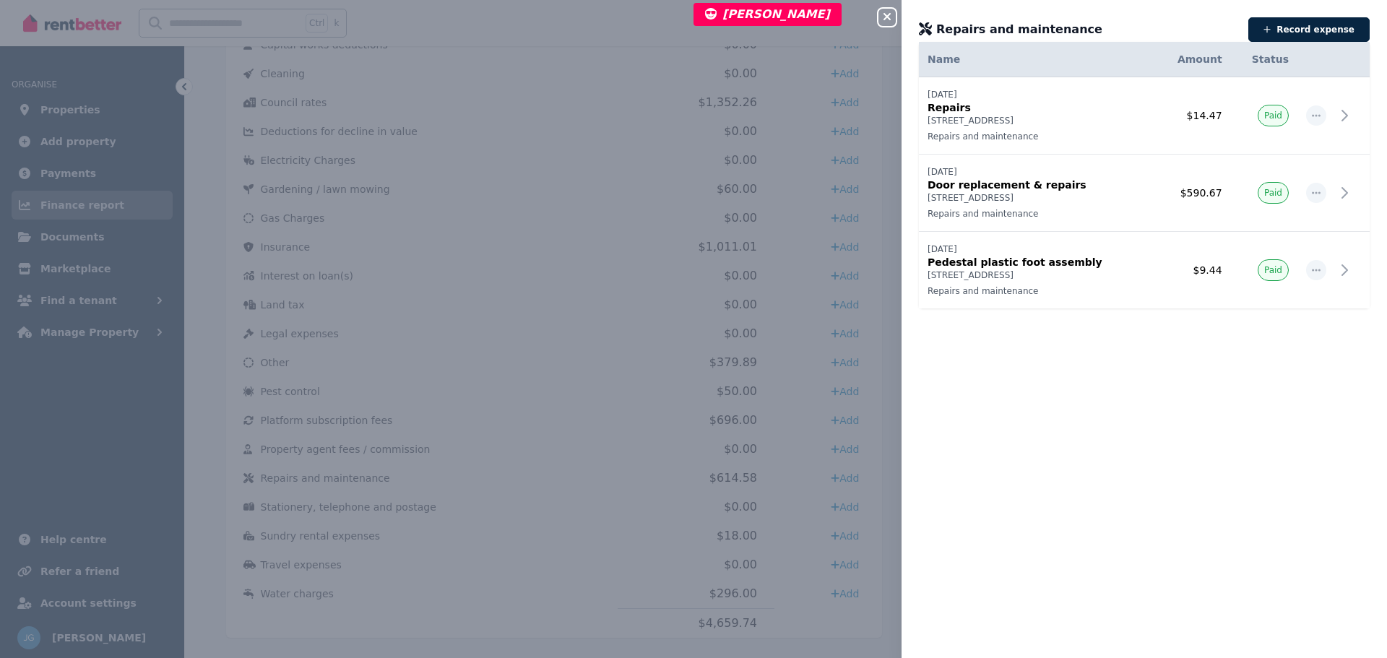
click at [884, 23] on button "Close panel" at bounding box center [886, 17] width 17 height 17
